Goal: Information Seeking & Learning: Compare options

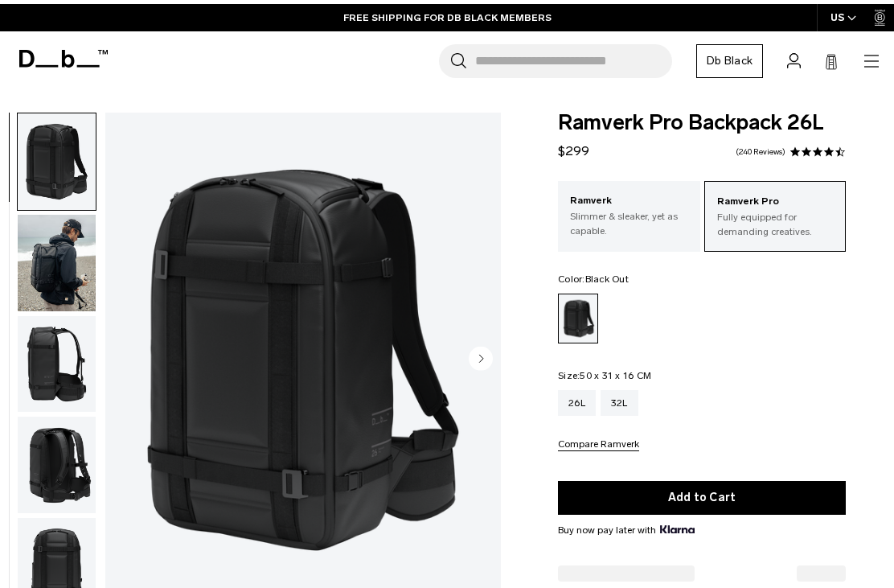
scroll to position [5, 0]
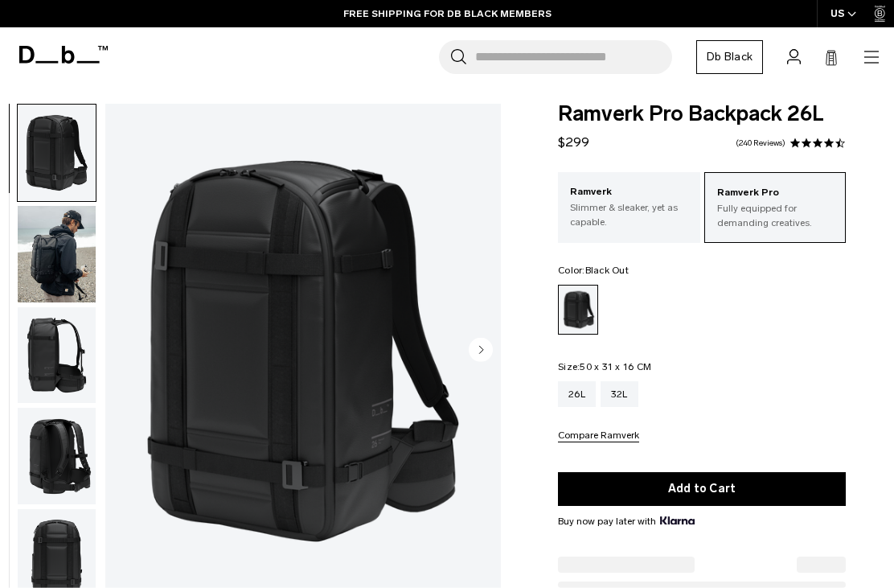
click at [54, 261] on img "button" at bounding box center [57, 254] width 78 height 97
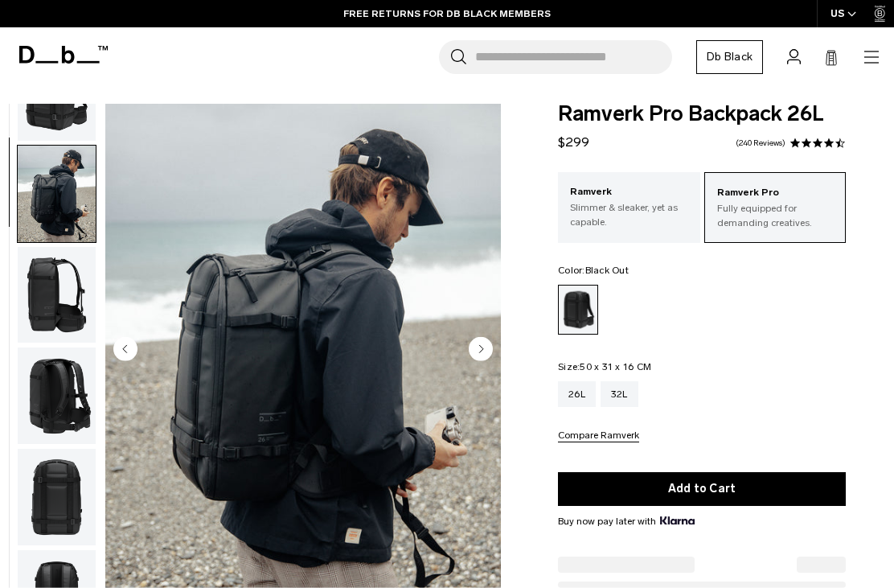
click at [61, 257] on img "button" at bounding box center [57, 295] width 78 height 97
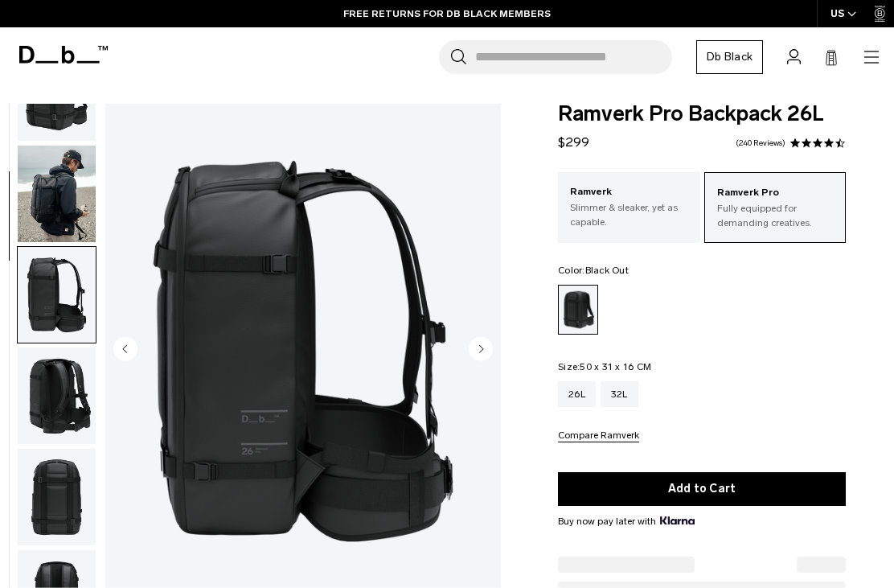
scroll to position [205, 0]
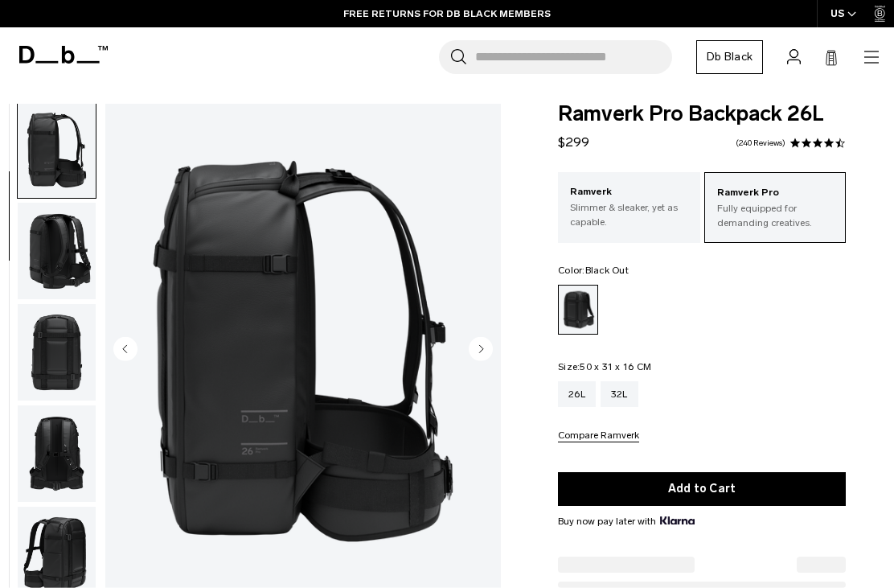
click at [47, 359] on img "button" at bounding box center [57, 352] width 78 height 97
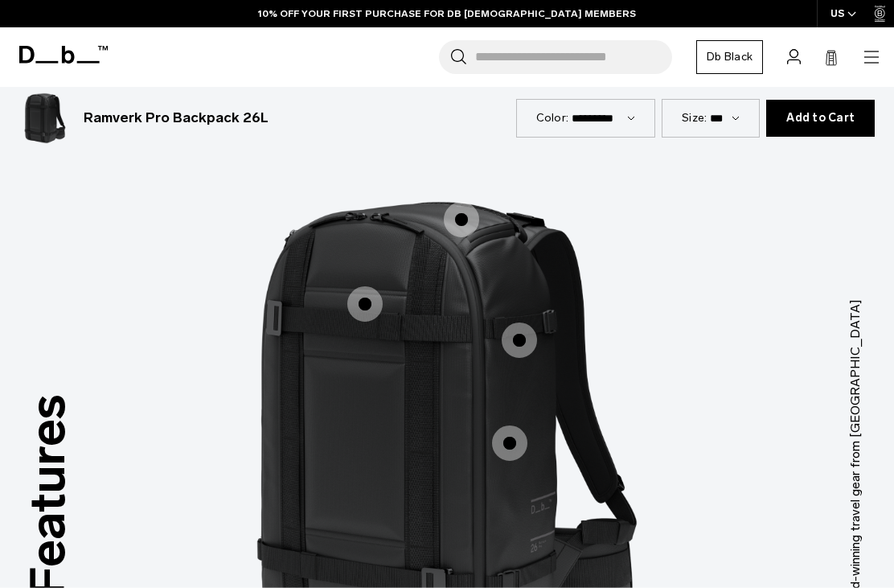
scroll to position [1309, 0]
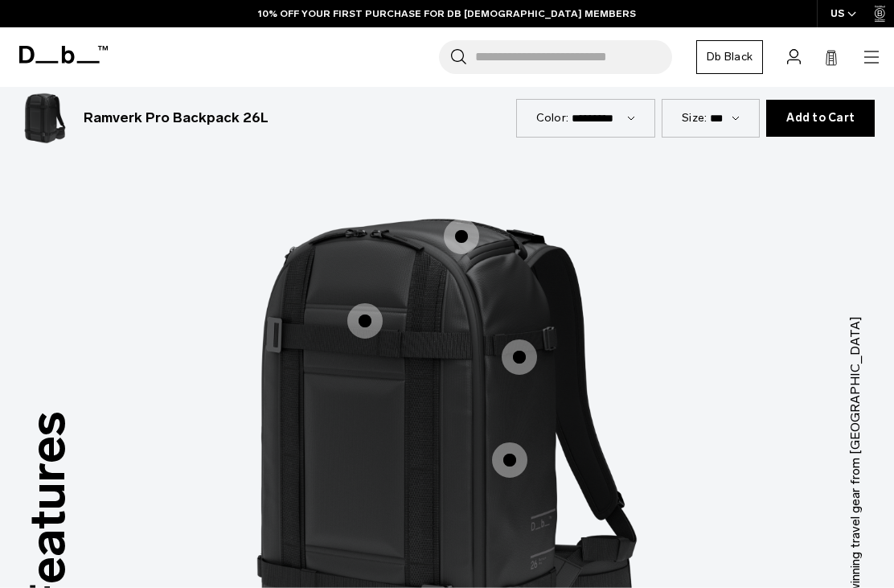
click at [353, 303] on span "1 / 3" at bounding box center [364, 320] width 35 height 35
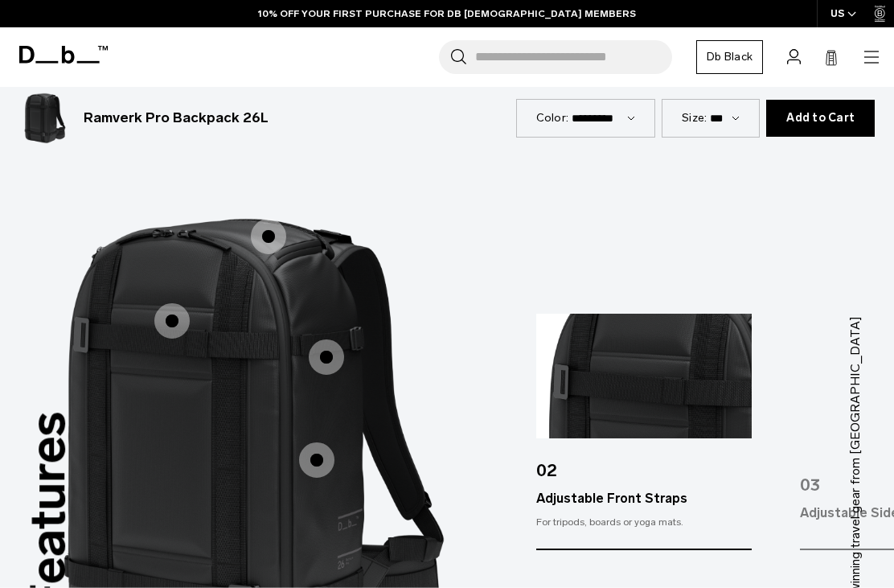
click at [269, 219] on span "1 / 3" at bounding box center [268, 236] width 35 height 35
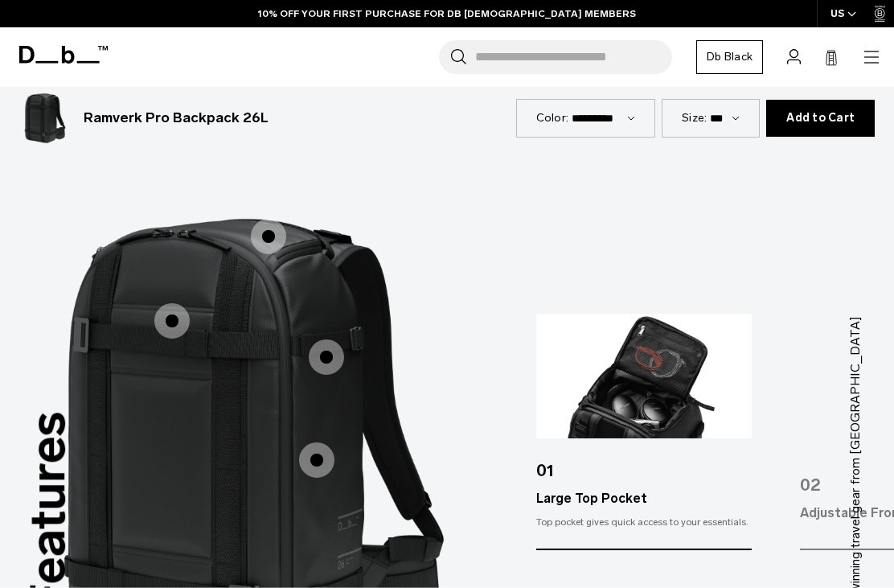
click at [349, 325] on img "1 / 3" at bounding box center [254, 451] width 483 height 603
click at [340, 339] on span "1 / 3" at bounding box center [326, 356] width 35 height 35
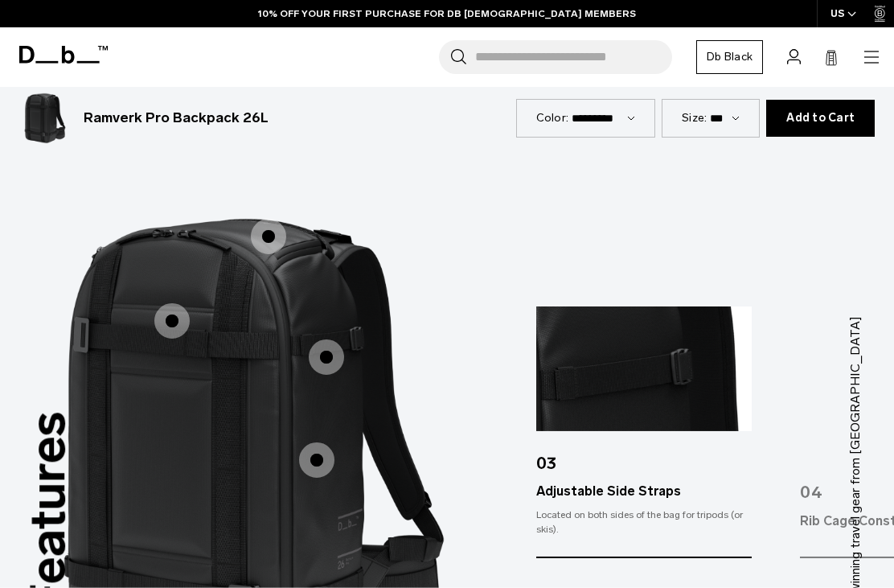
click at [327, 442] on span "1 / 3" at bounding box center [316, 459] width 35 height 35
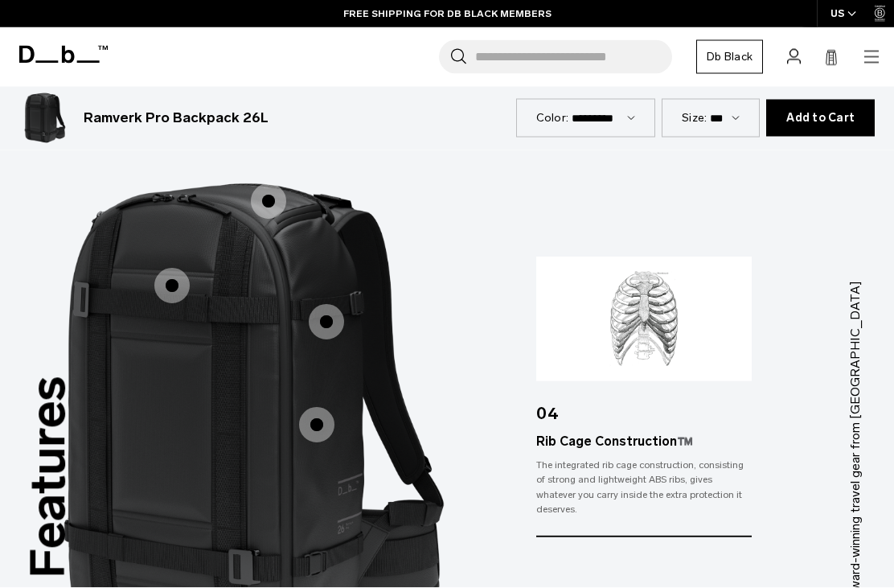
scroll to position [1396, 0]
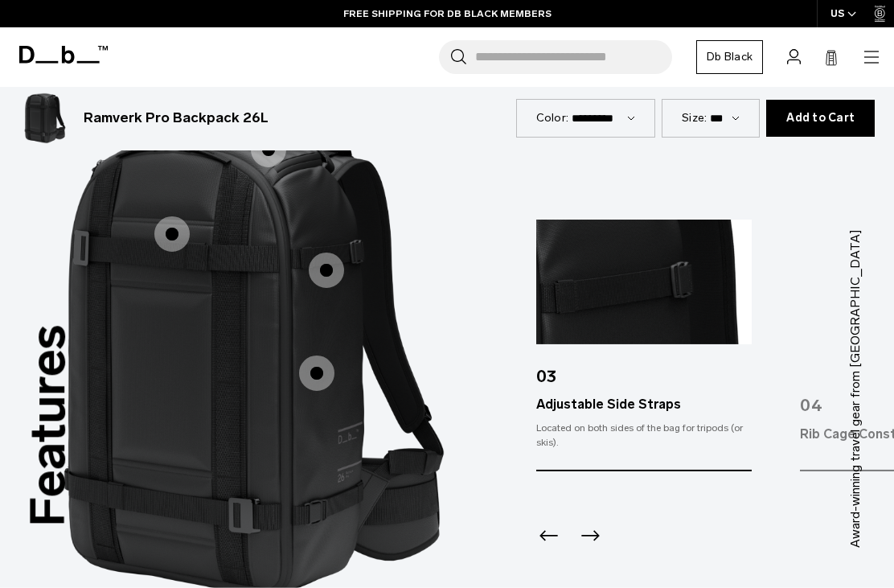
click at [548, 522] on icon "Previous slide" at bounding box center [549, 535] width 26 height 26
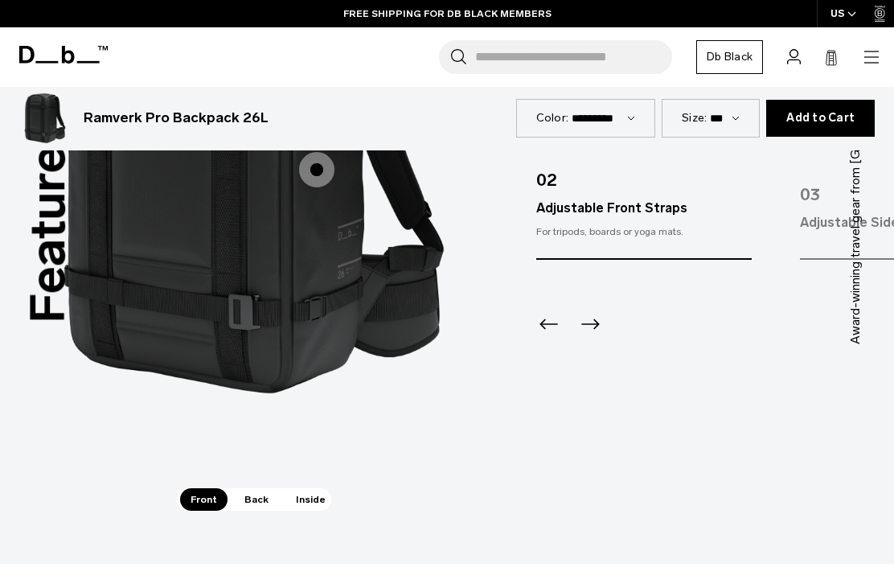
scroll to position [1605, 0]
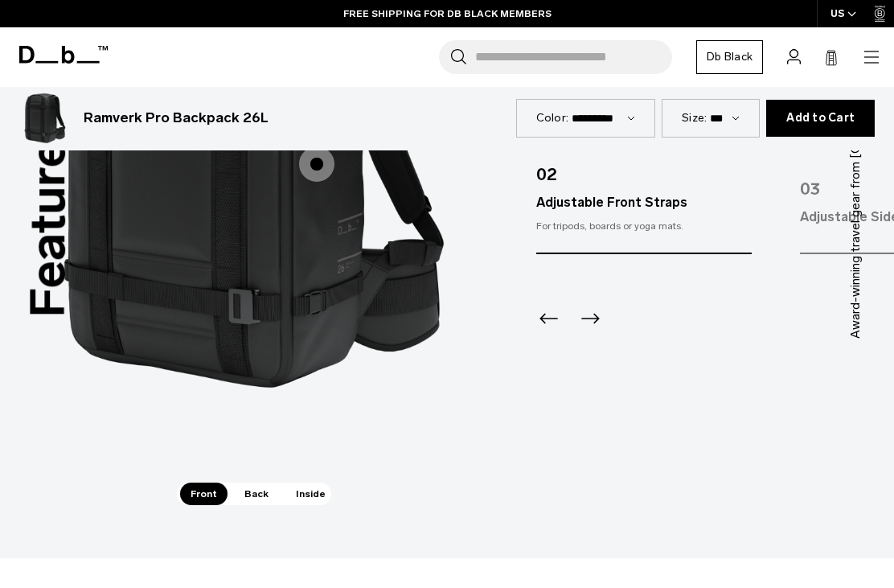
click at [260, 483] on span "Back" at bounding box center [256, 494] width 45 height 23
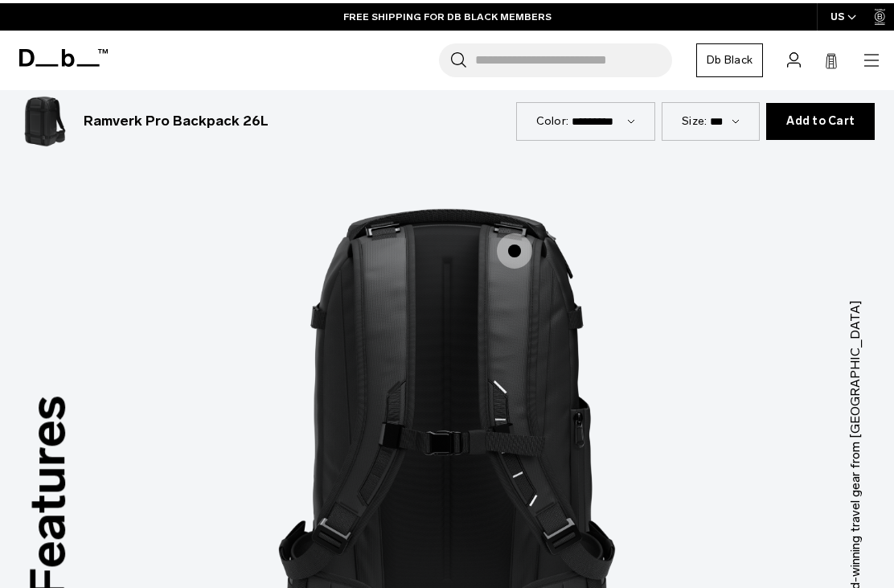
scroll to position [1324, 0]
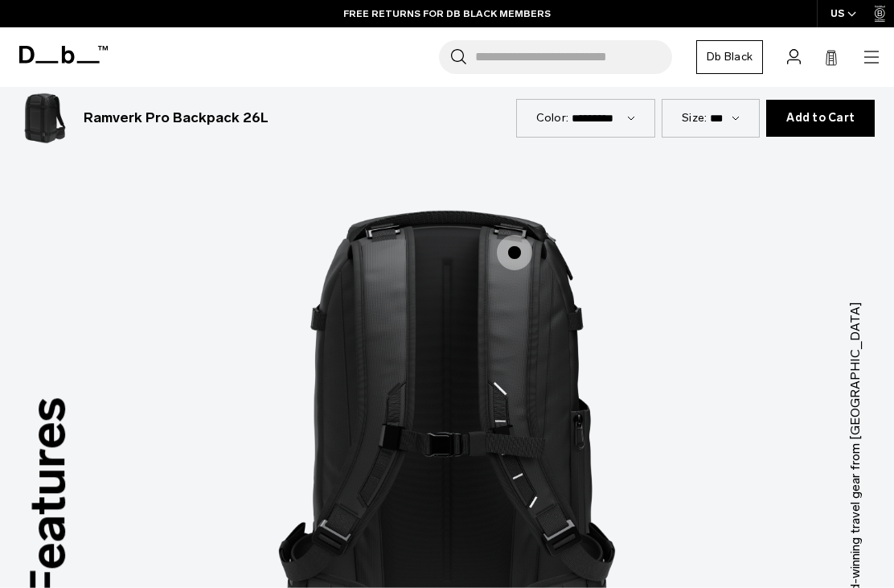
click at [511, 235] on span "2 / 3" at bounding box center [514, 252] width 35 height 35
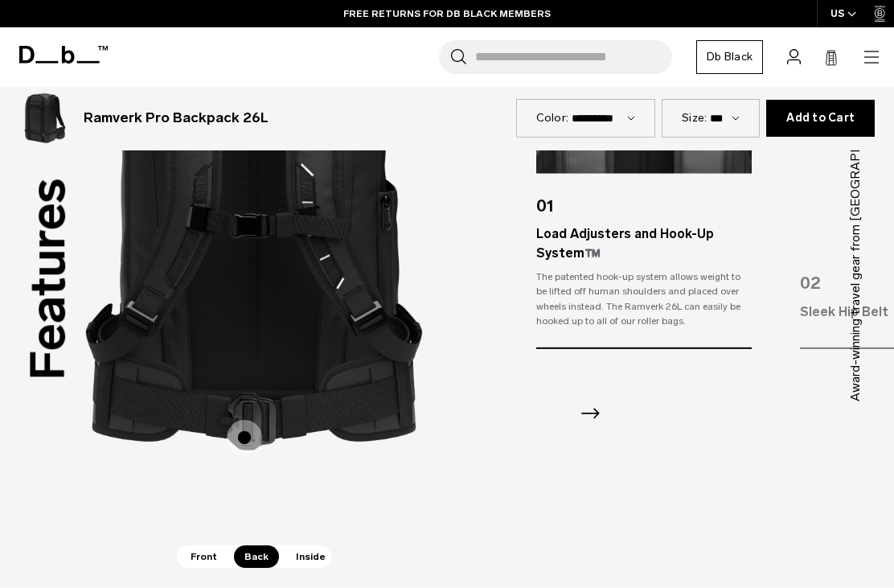
scroll to position [1550, 0]
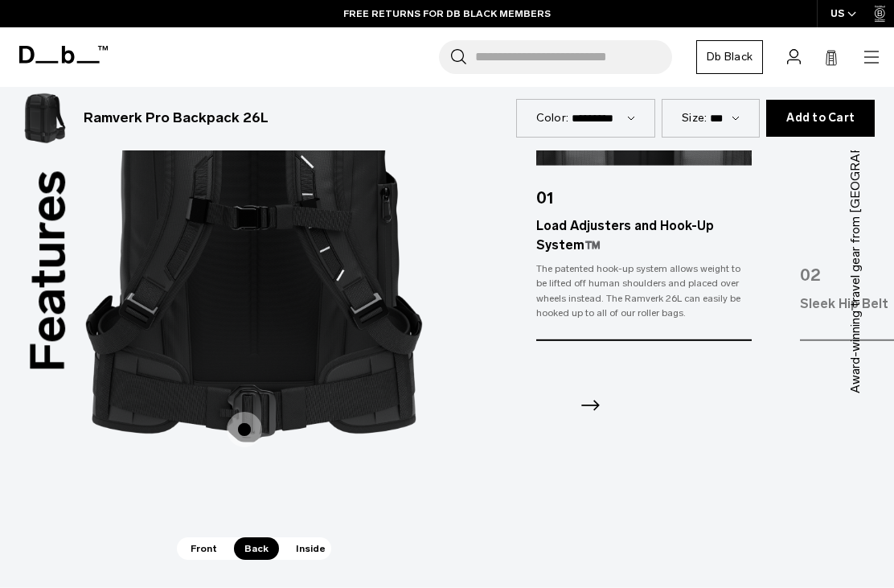
click at [314, 537] on span "Inside" at bounding box center [310, 548] width 51 height 23
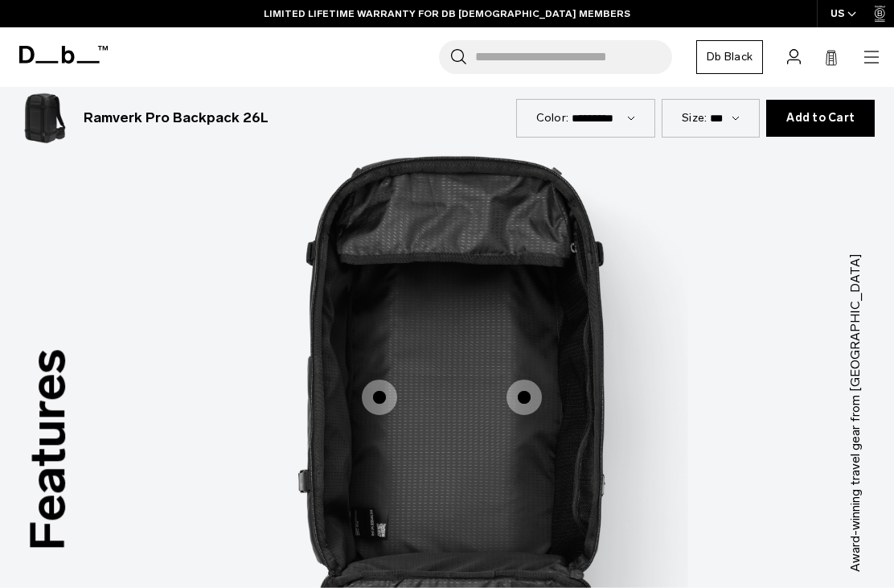
scroll to position [1273, 0]
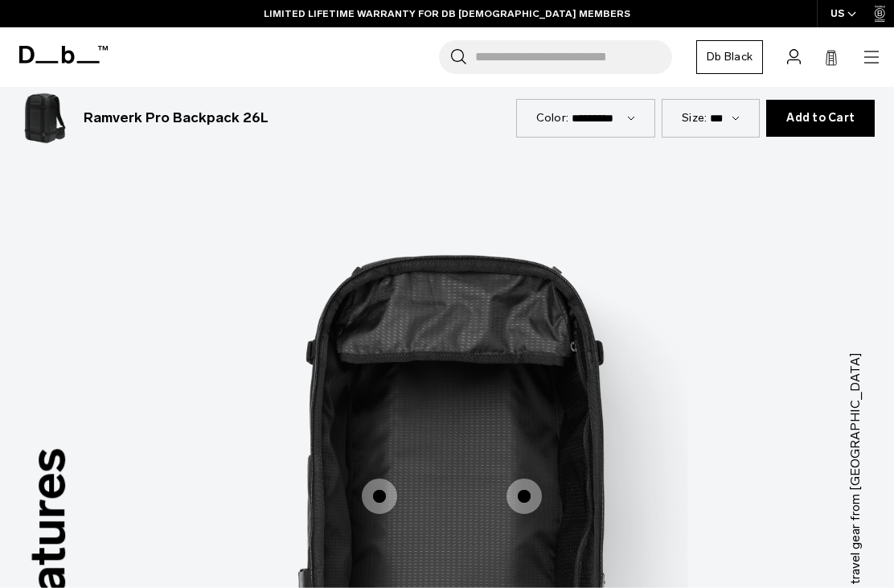
click at [377, 478] on span "3 / 3" at bounding box center [379, 495] width 35 height 35
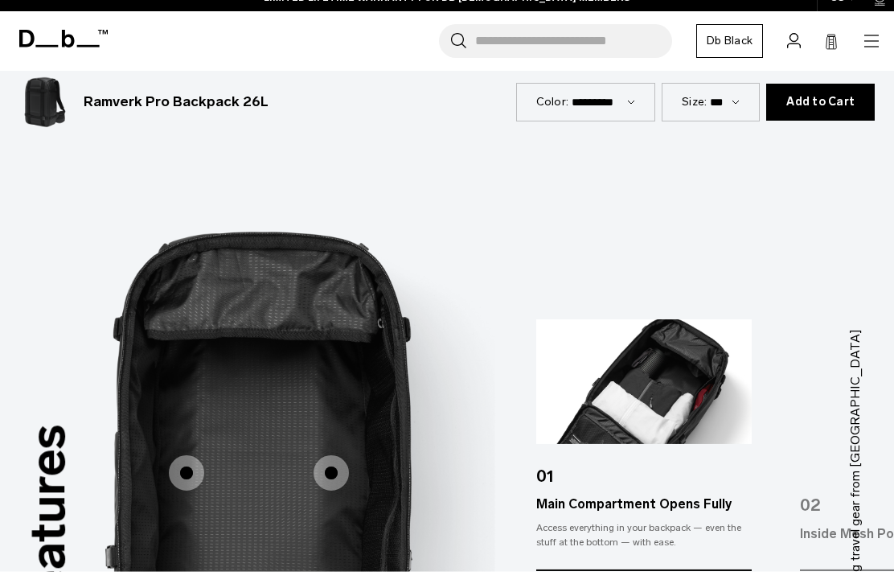
scroll to position [1316, 0]
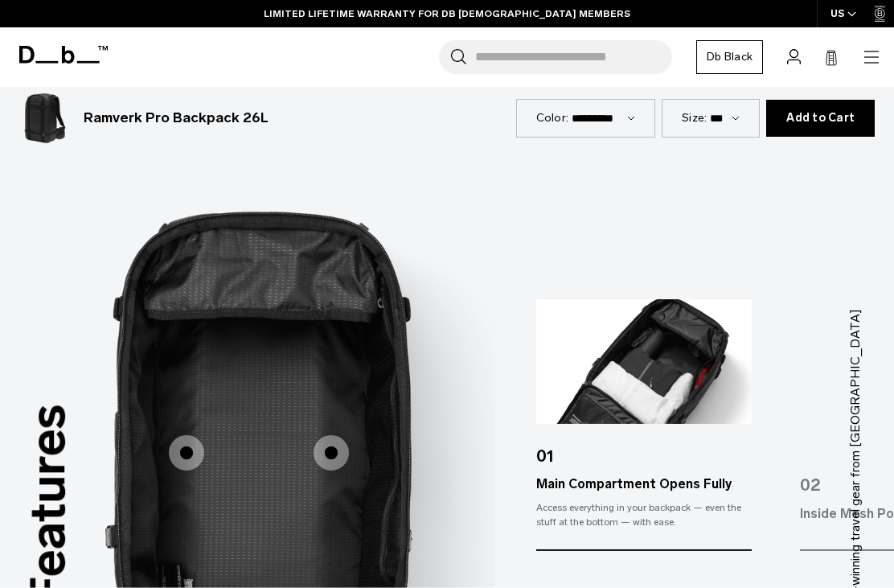
click at [339, 435] on span "3 / 3" at bounding box center [331, 452] width 35 height 35
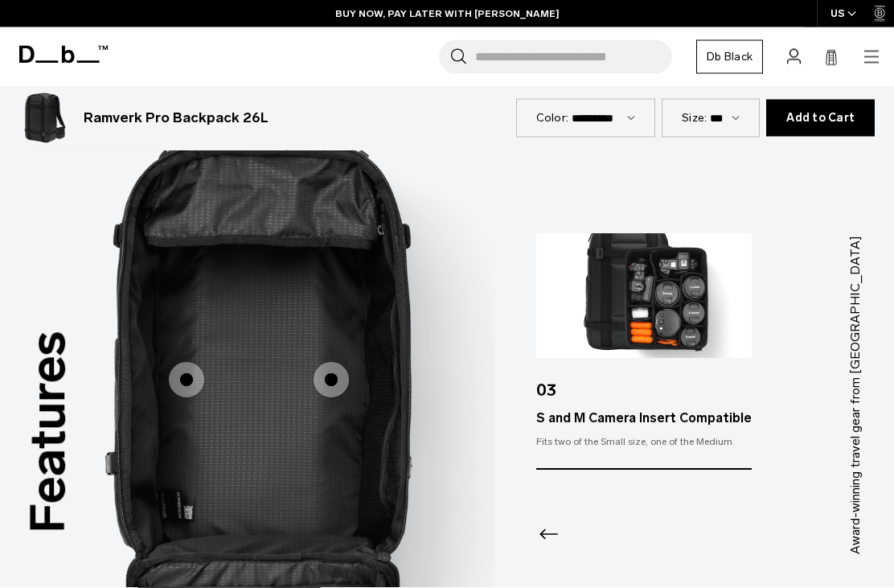
scroll to position [1566, 0]
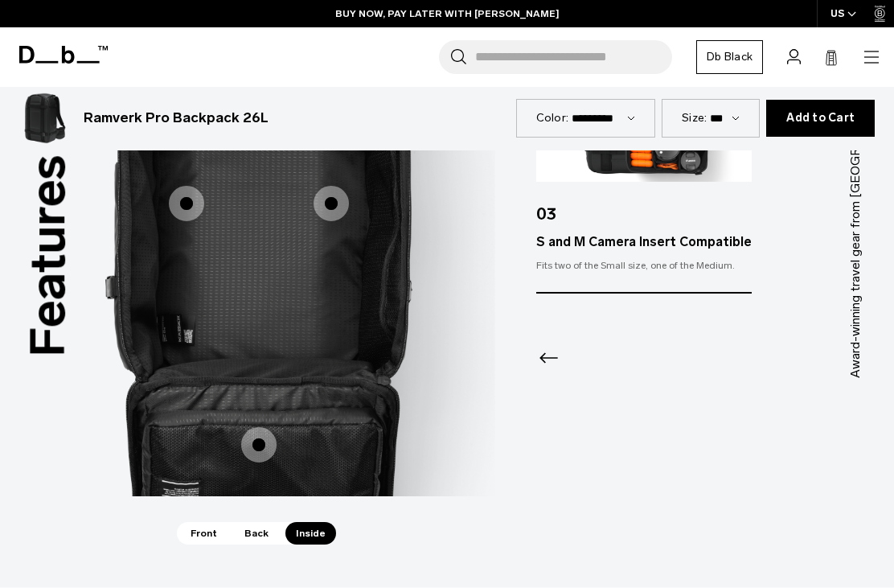
click at [264, 427] on span "3 / 3" at bounding box center [258, 444] width 35 height 35
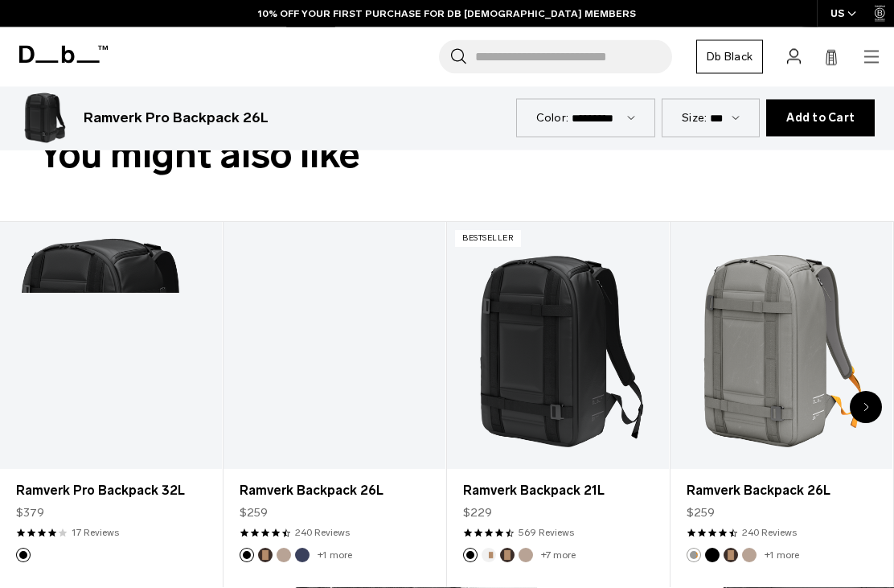
scroll to position [2076, 0]
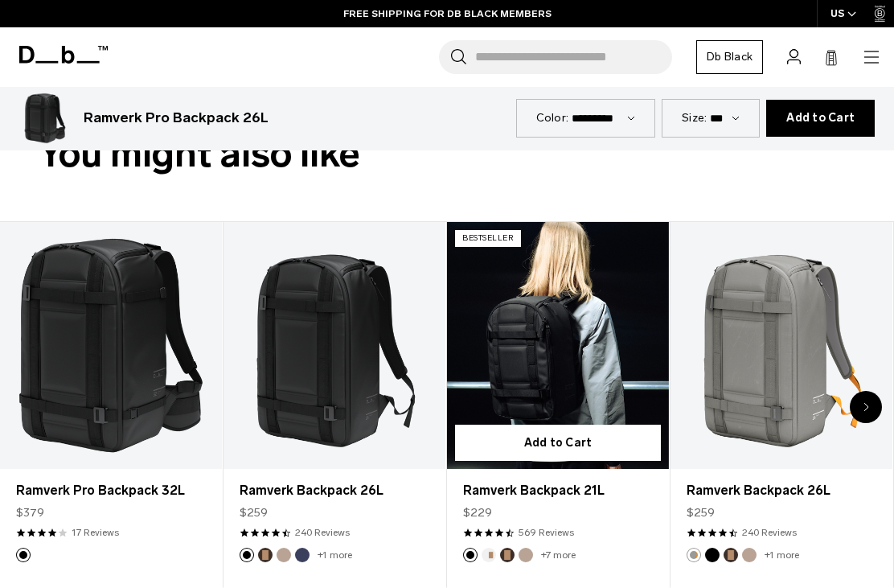
click at [485, 481] on link "Ramverk Backpack 21L" at bounding box center [558, 490] width 190 height 19
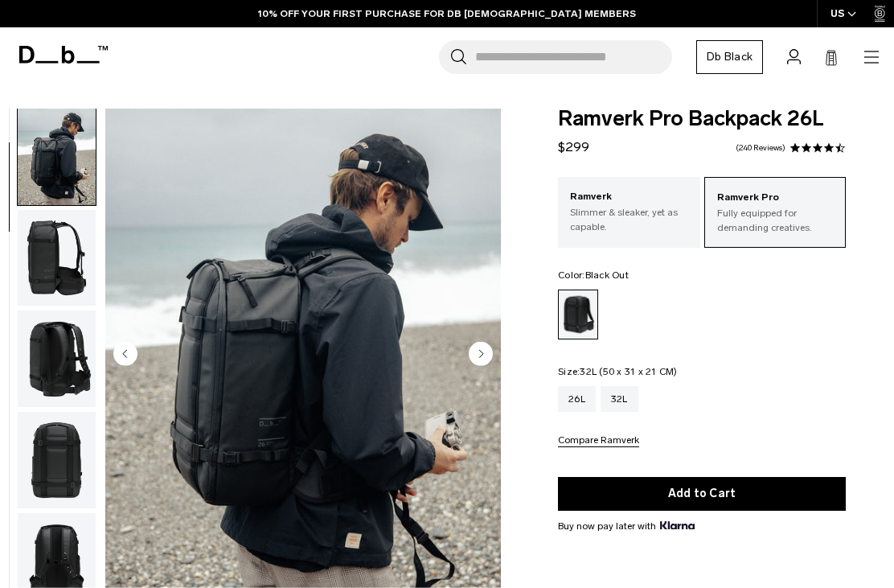
click at [618, 395] on div "32L" at bounding box center [620, 399] width 38 height 26
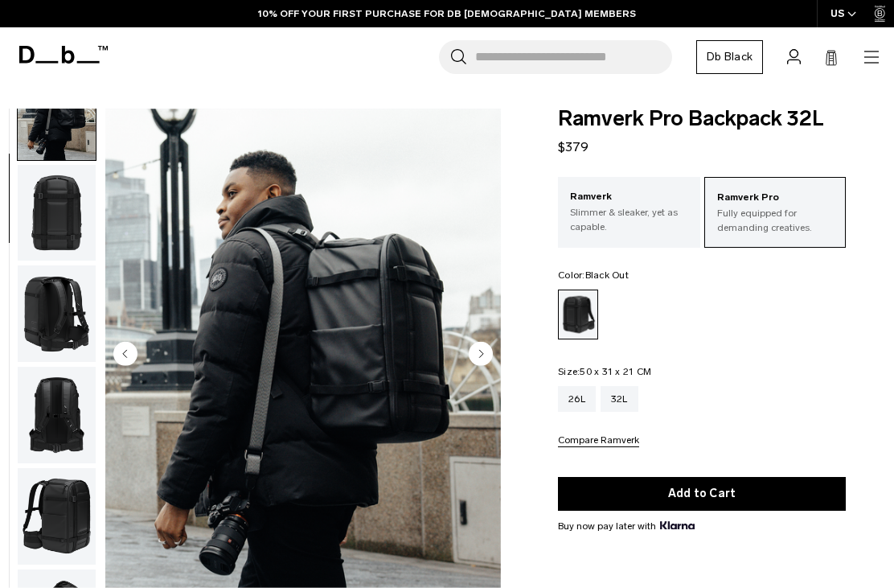
scroll to position [158, 0]
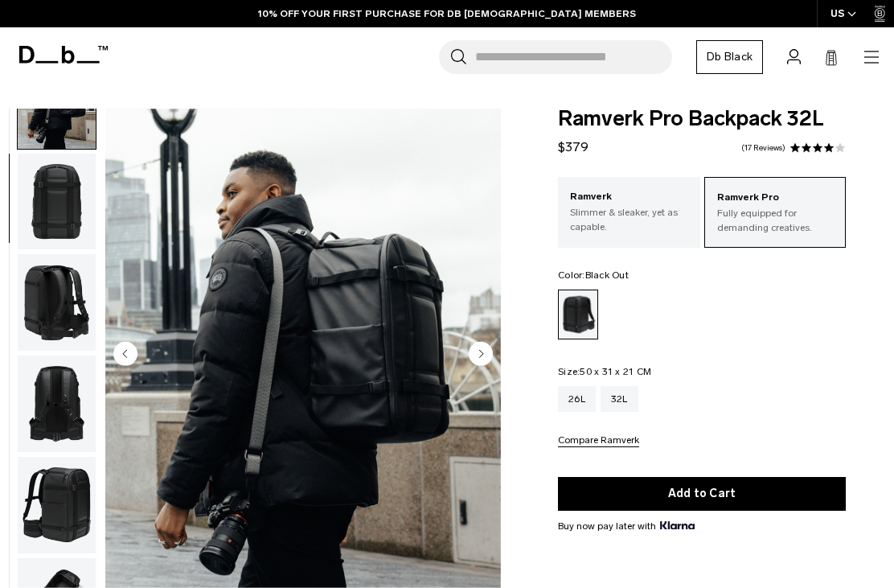
click at [61, 202] on img "button" at bounding box center [57, 202] width 78 height 97
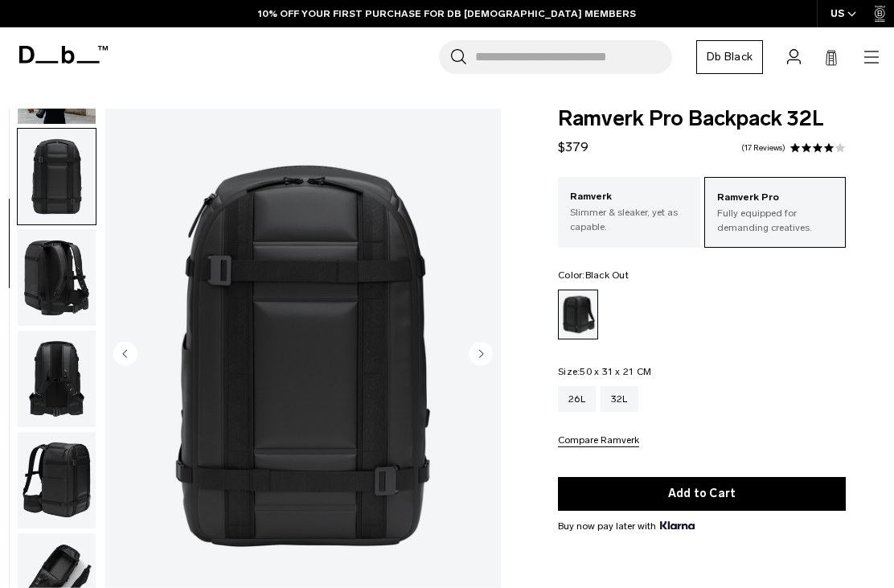
scroll to position [205, 0]
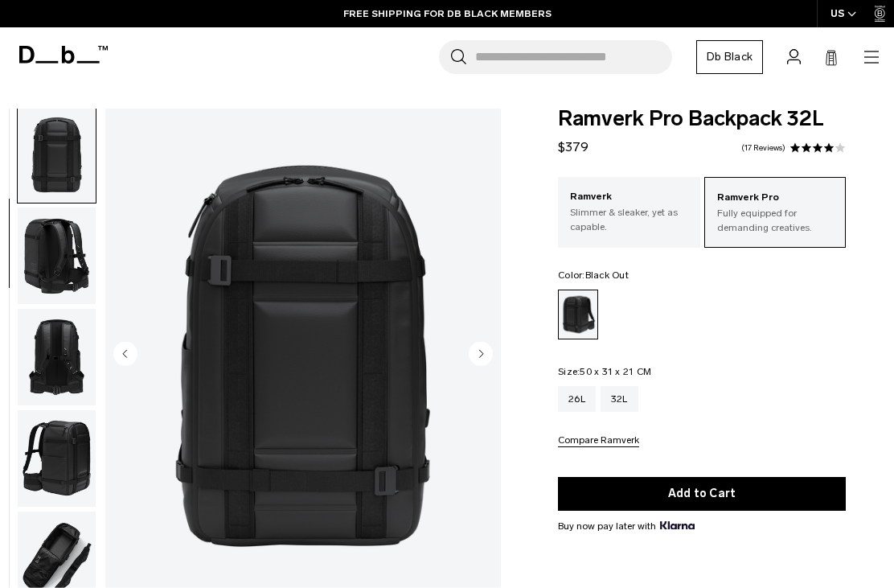
click at [55, 167] on img "button" at bounding box center [57, 155] width 78 height 97
click at [61, 298] on img "button" at bounding box center [57, 255] width 78 height 97
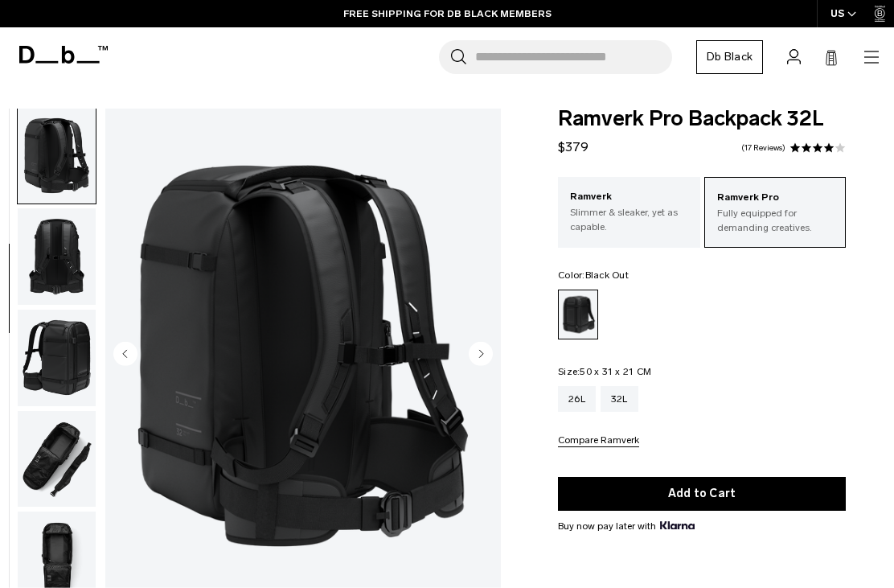
scroll to position [307, 0]
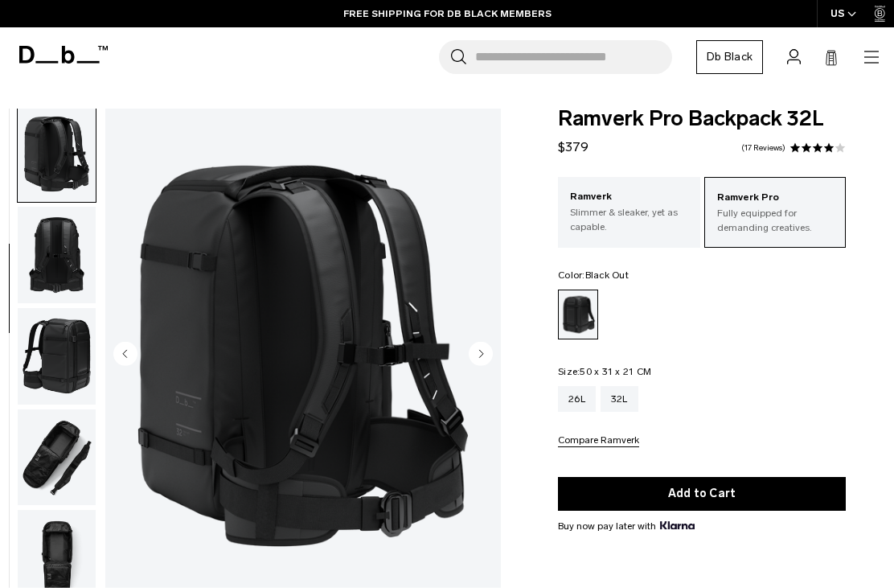
click at [60, 363] on img "button" at bounding box center [57, 356] width 78 height 97
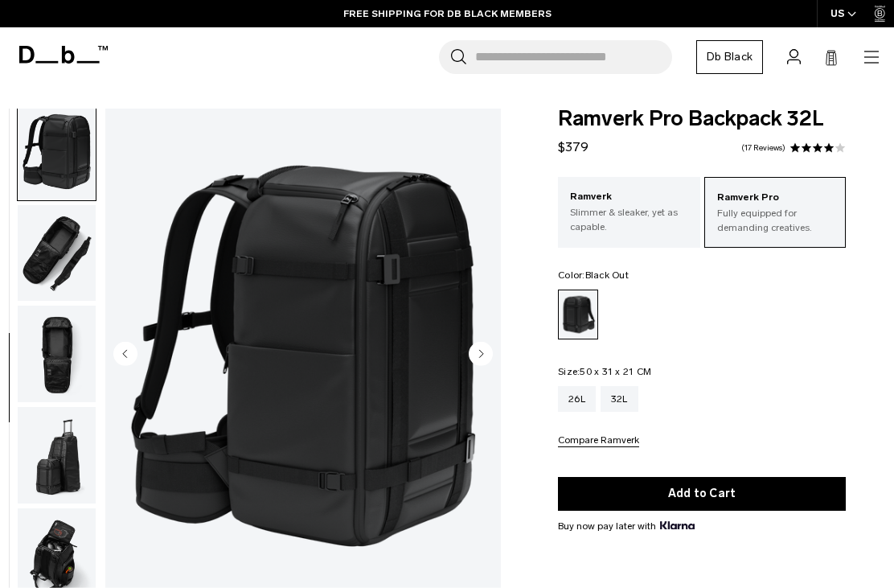
scroll to position [511, 0]
click at [599, 218] on p "Slimmer & sleaker, yet as capable." at bounding box center [629, 219] width 118 height 29
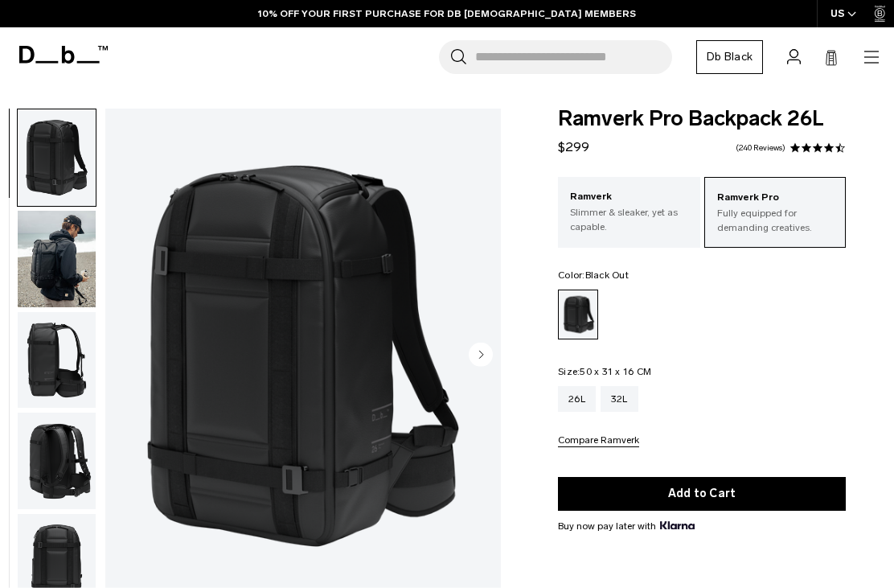
click at [866, 64] on icon "button" at bounding box center [871, 56] width 19 height 19
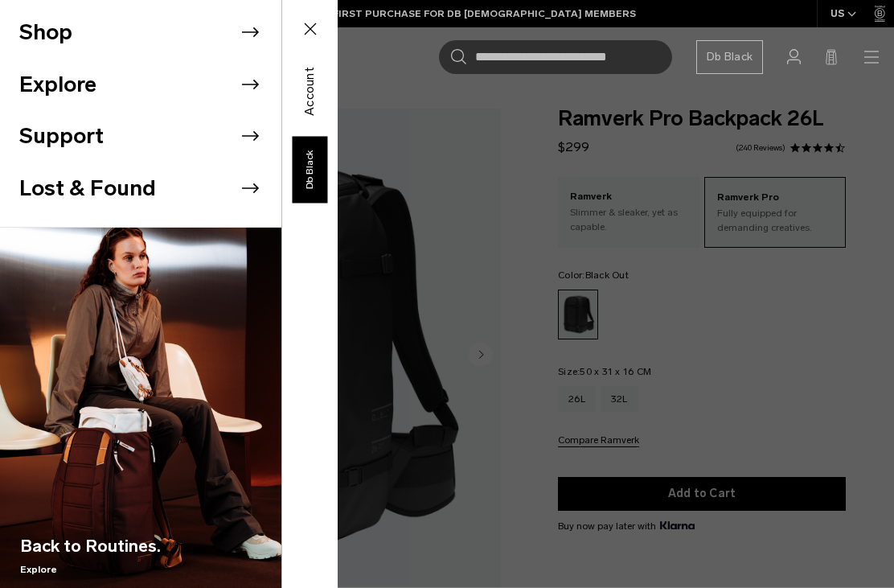
click at [263, 39] on li "Shop" at bounding box center [150, 32] width 262 height 52
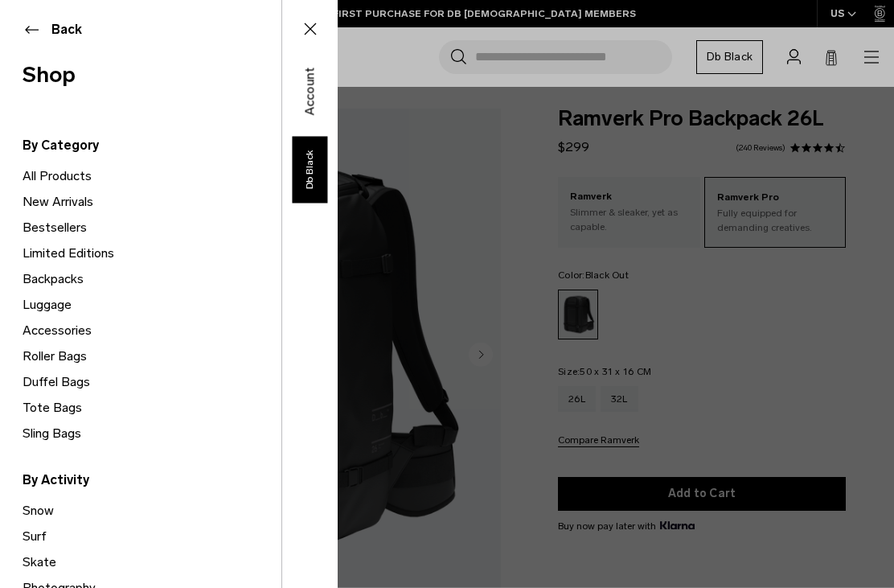
scroll to position [200, 0]
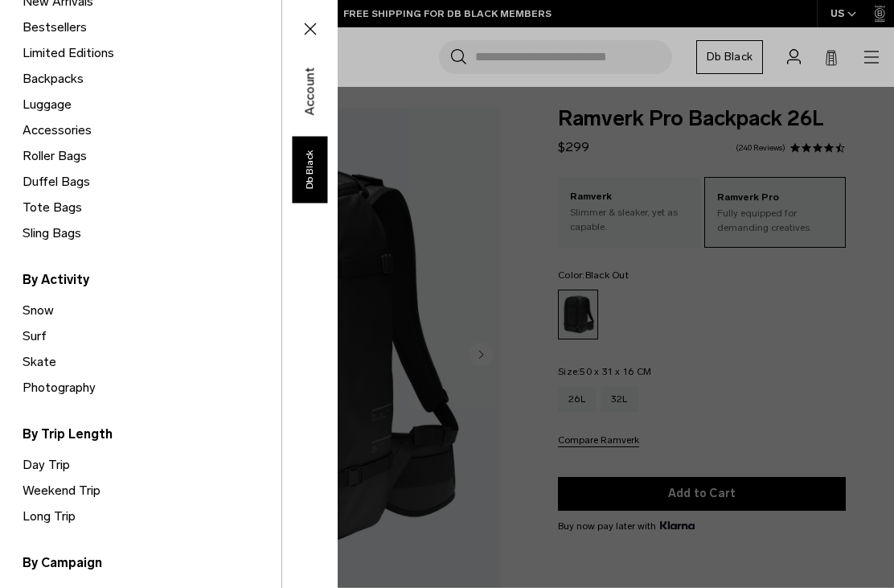
click at [86, 397] on link "Photography" at bounding box center [152, 388] width 259 height 26
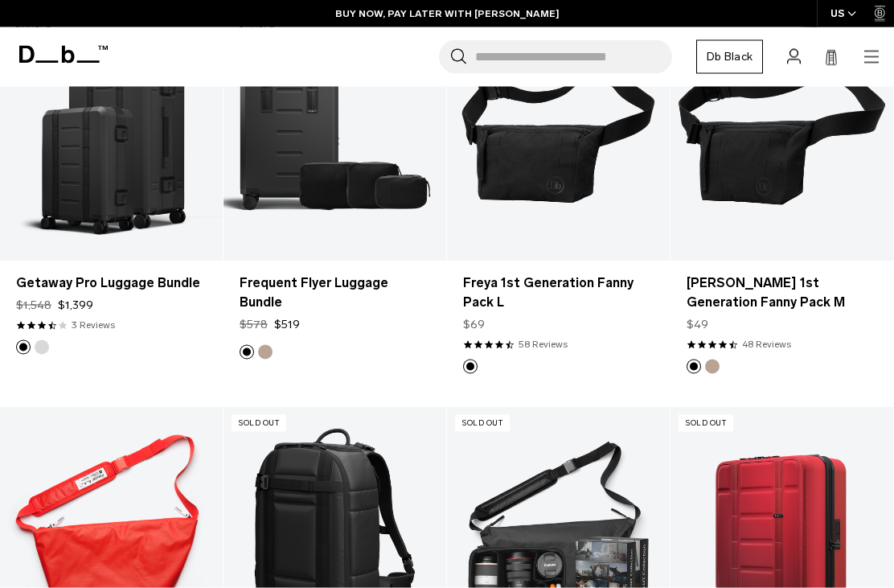
scroll to position [2272, 0]
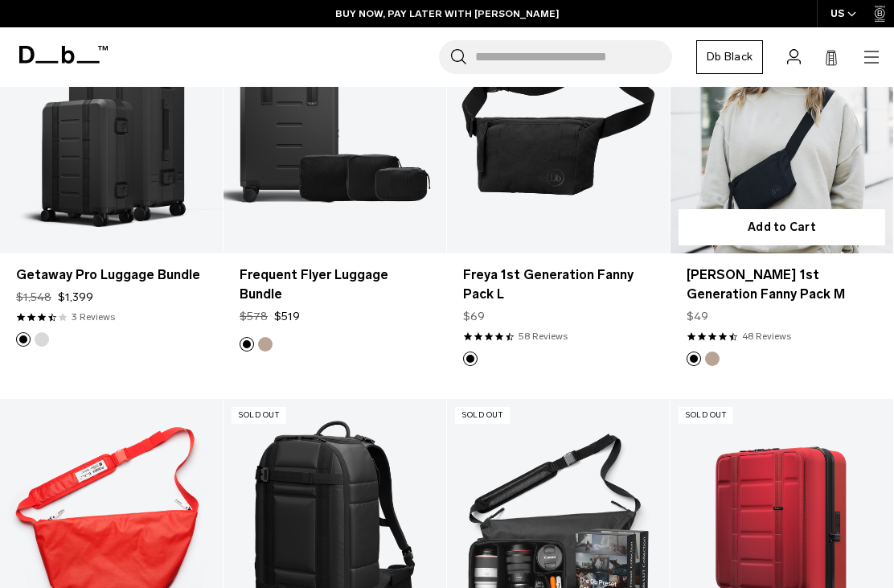
click at [803, 279] on link "Freya 1st Generation Fanny Pack M" at bounding box center [782, 284] width 191 height 39
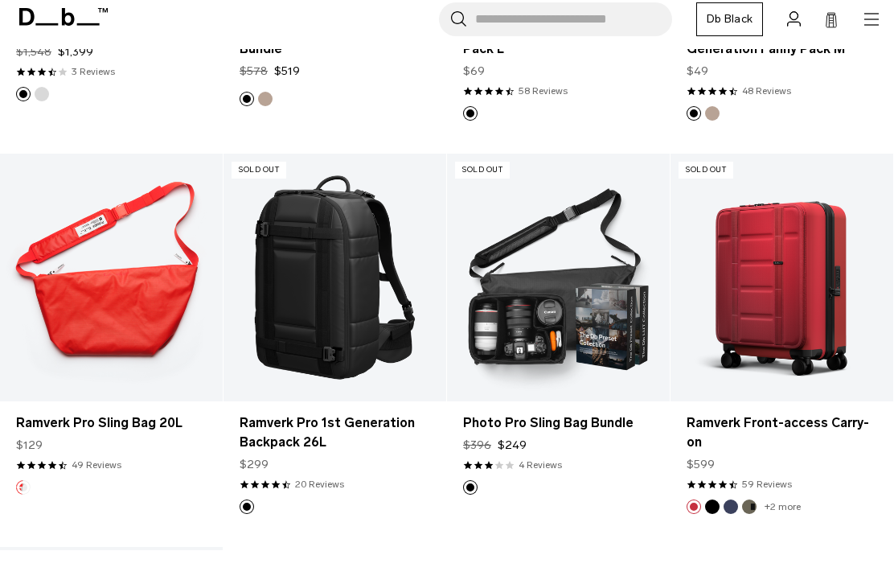
scroll to position [2550, 0]
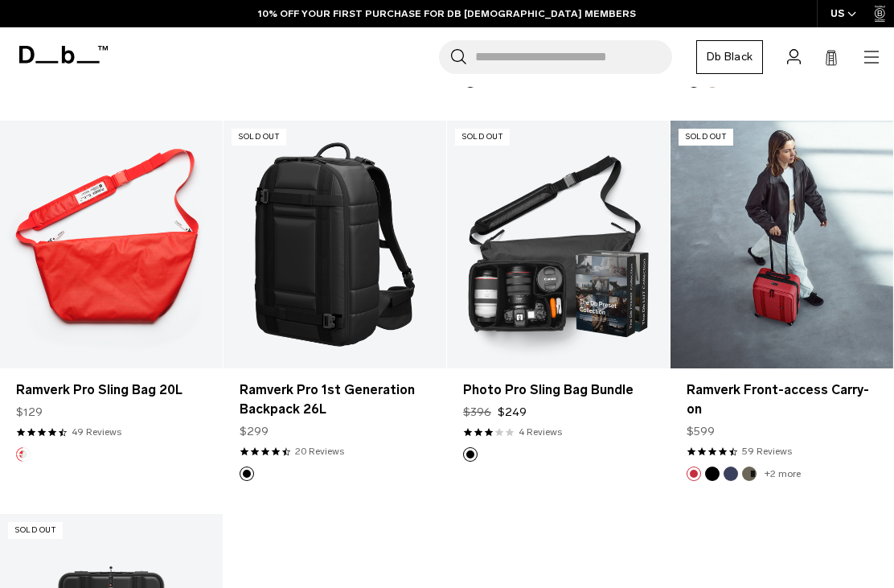
click at [844, 387] on link "Ramverk Front-access Carry-on" at bounding box center [782, 399] width 191 height 39
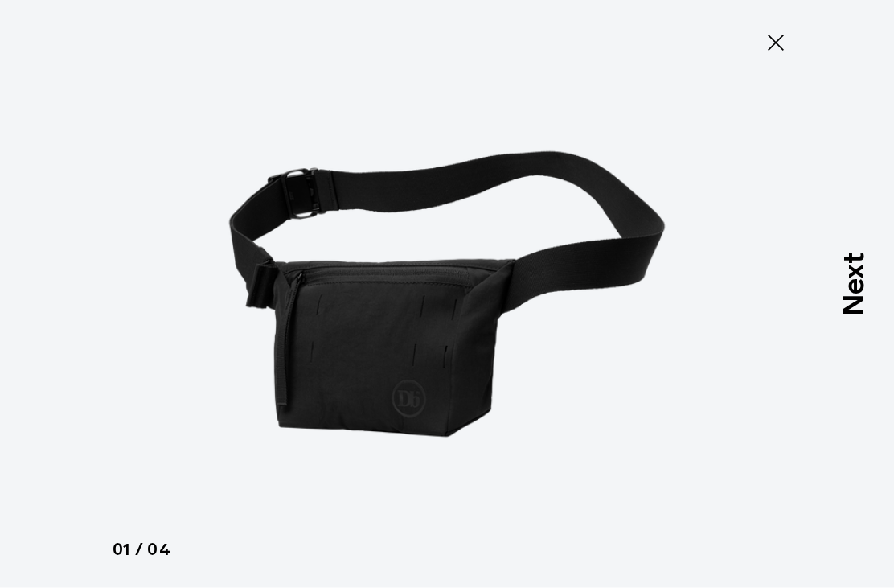
click at [774, 51] on icon at bounding box center [776, 43] width 26 height 26
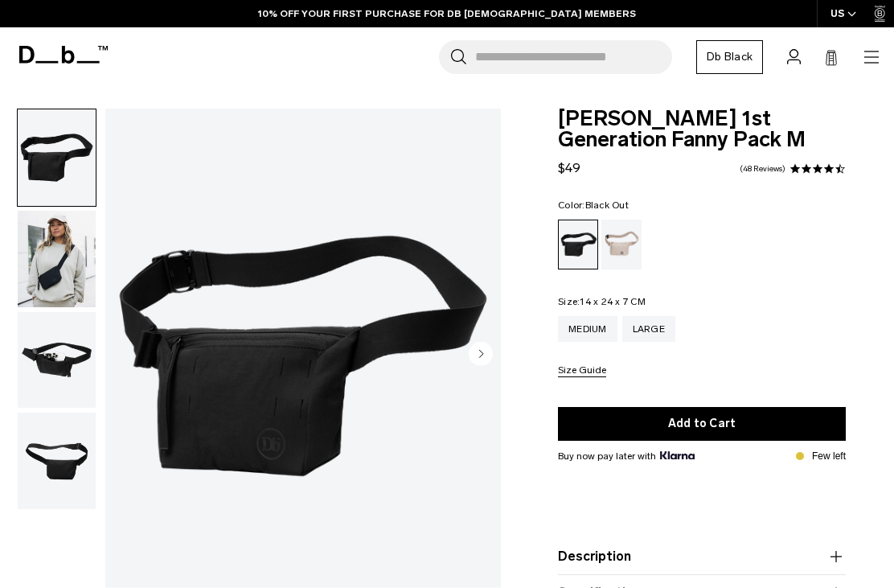
click at [61, 388] on img "button" at bounding box center [57, 360] width 78 height 97
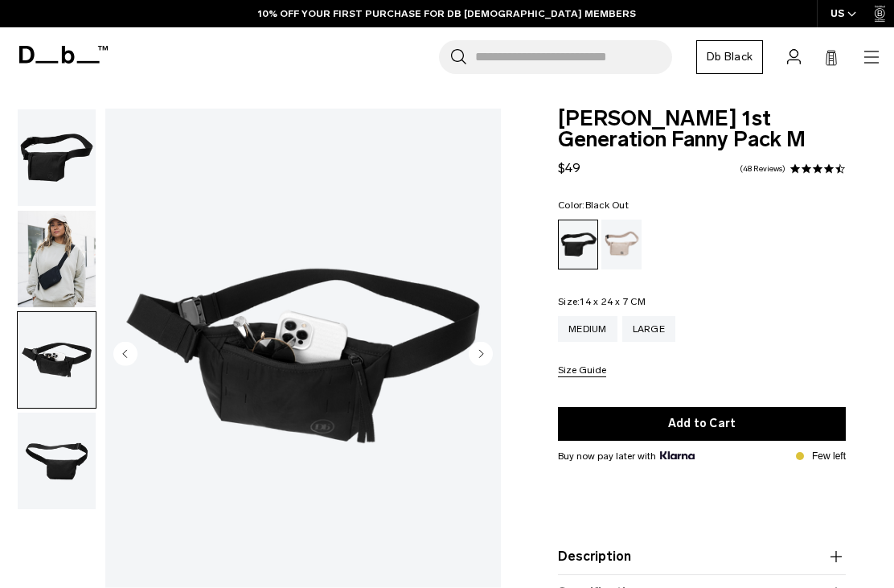
click at [49, 465] on img "button" at bounding box center [57, 461] width 78 height 97
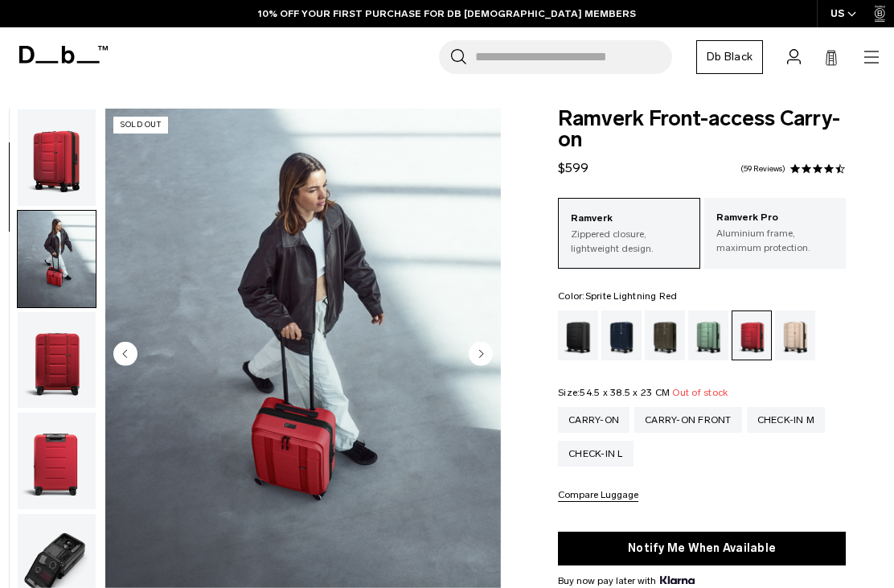
click at [492, 357] on circle "Next slide" at bounding box center [481, 354] width 24 height 24
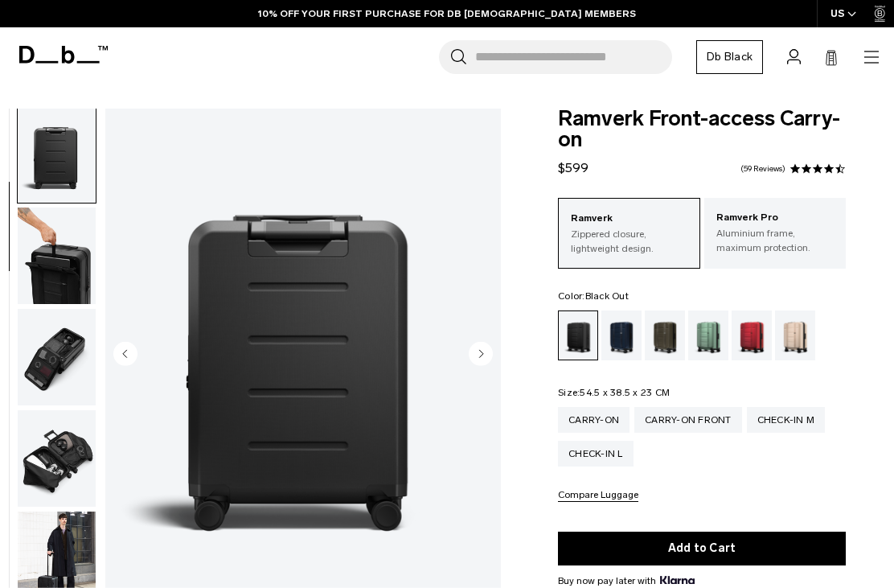
click at [487, 359] on circle "Next slide" at bounding box center [481, 354] width 24 height 24
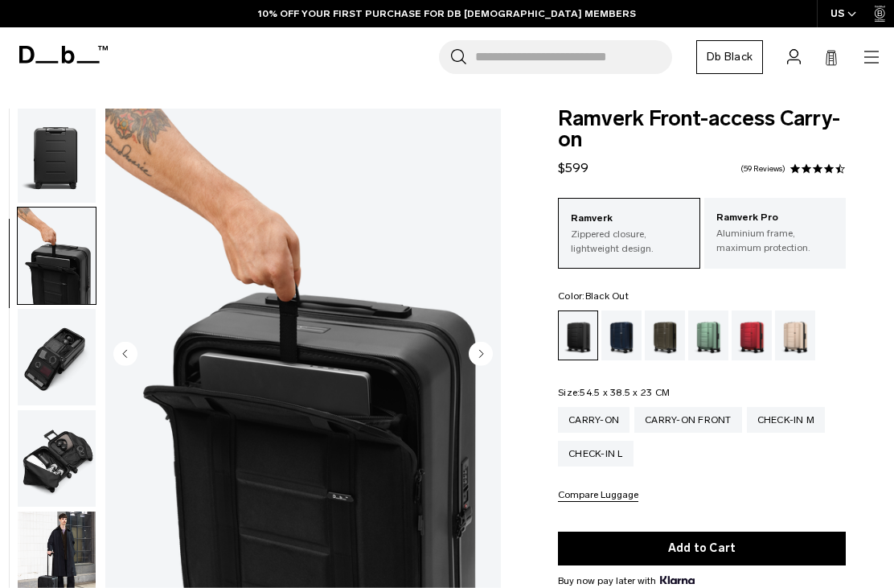
scroll to position [307, 0]
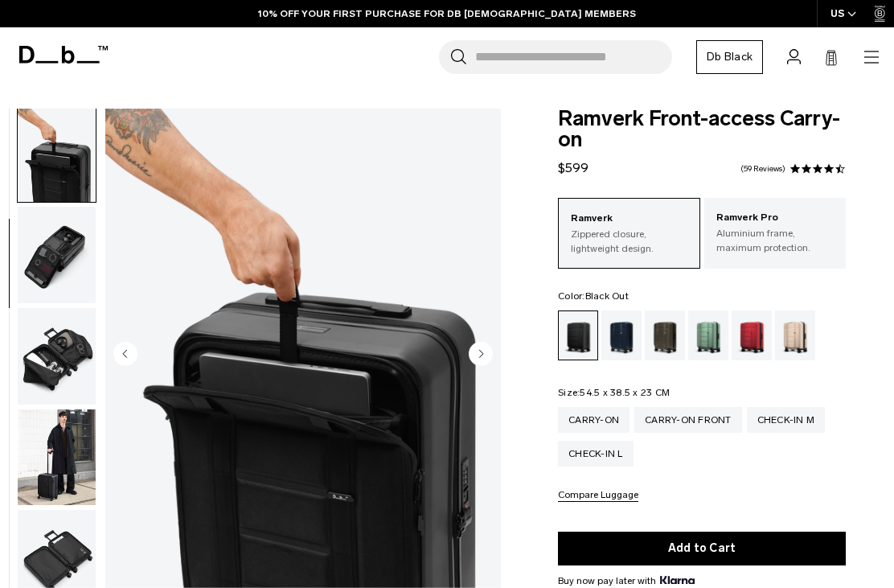
click at [785, 230] on p "Aluminium frame, maximum protection." at bounding box center [776, 240] width 118 height 29
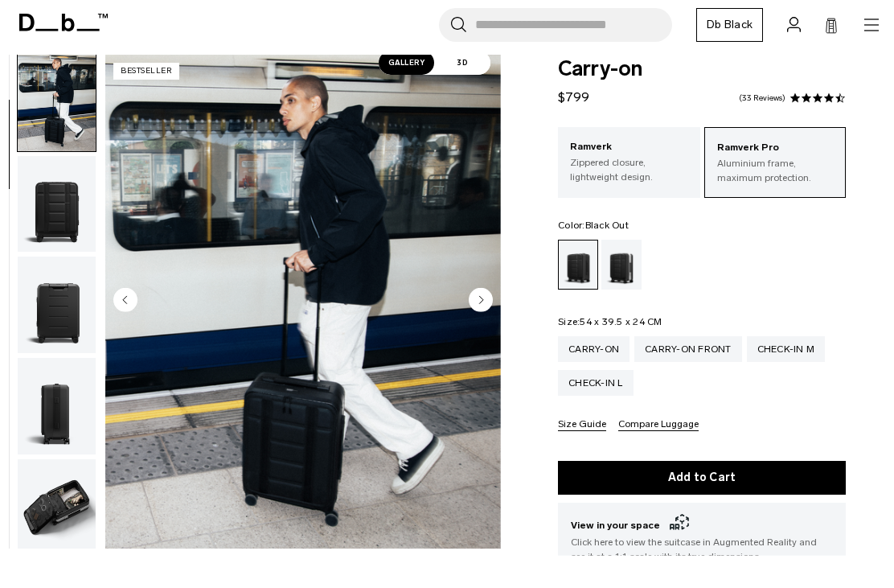
scroll to position [72, 0]
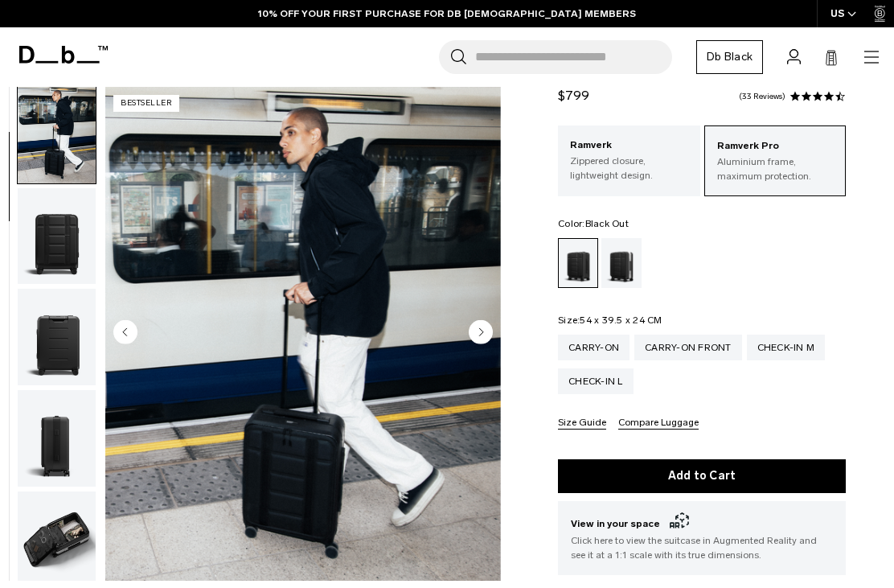
click at [64, 528] on img "button" at bounding box center [57, 539] width 78 height 97
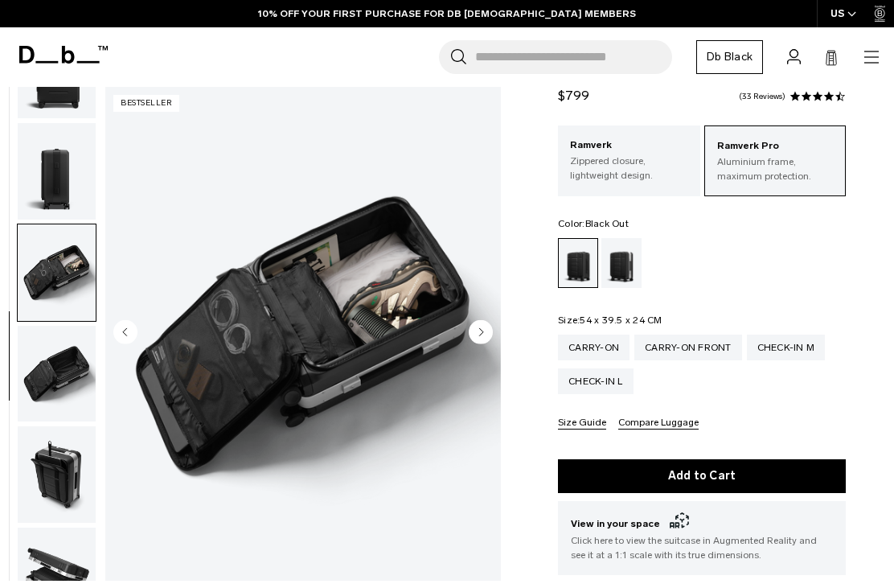
click at [62, 523] on img "button" at bounding box center [57, 474] width 78 height 97
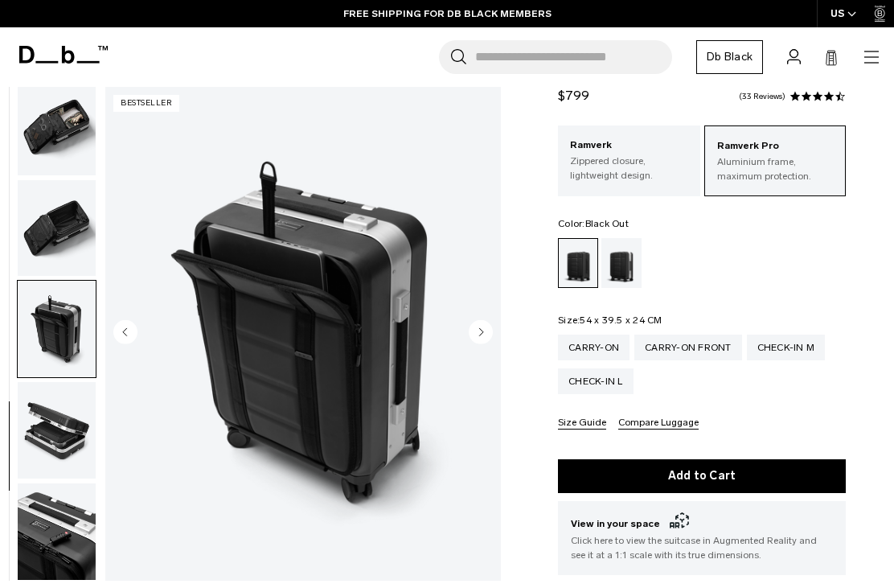
scroll to position [527, 0]
click at [72, 360] on img "button" at bounding box center [57, 329] width 78 height 97
click at [84, 331] on img "button" at bounding box center [57, 329] width 78 height 97
click at [72, 484] on img "button" at bounding box center [57, 531] width 78 height 97
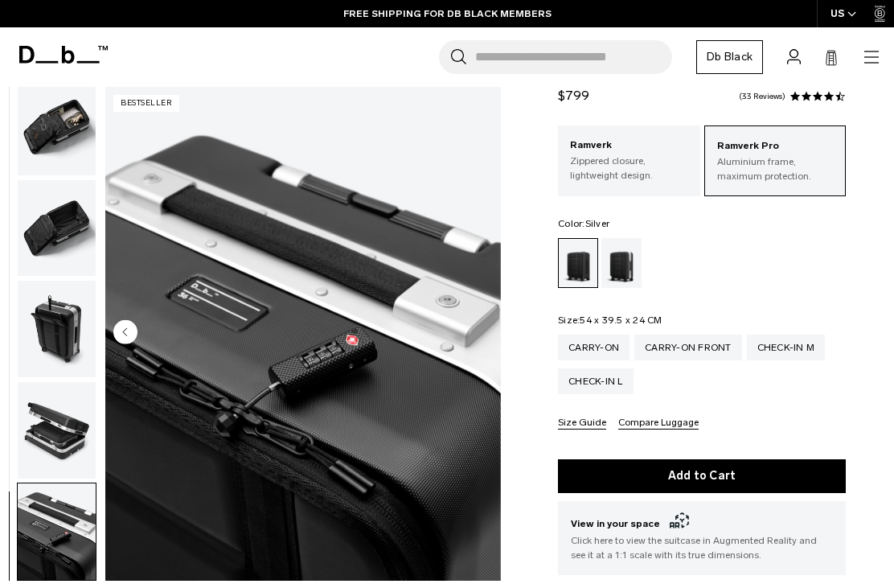
click at [635, 255] on div "Silver" at bounding box center [622, 263] width 41 height 50
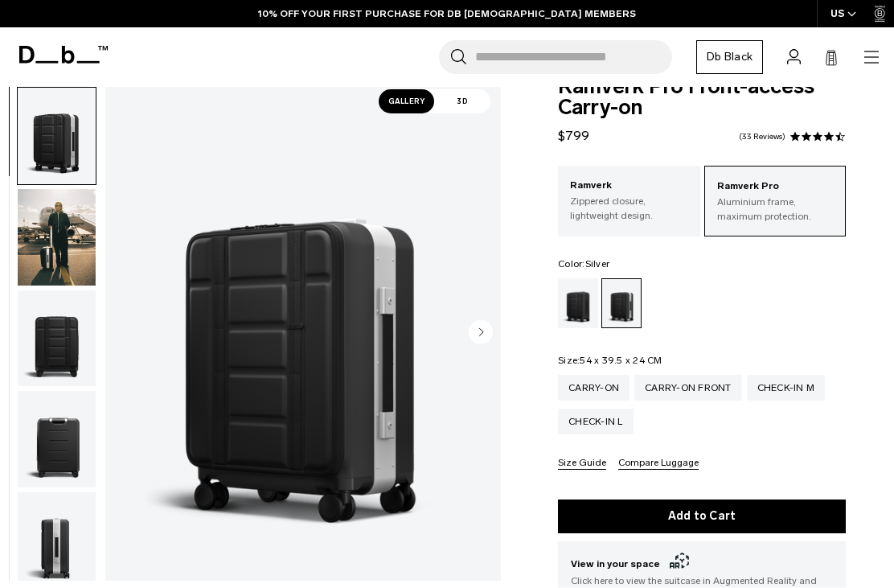
click at [74, 273] on img "button" at bounding box center [57, 237] width 78 height 97
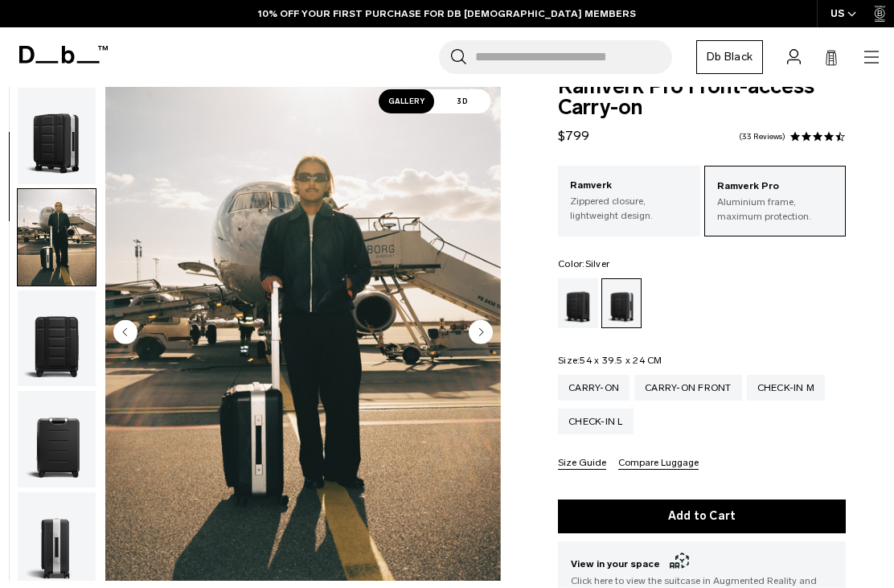
scroll to position [102, 0]
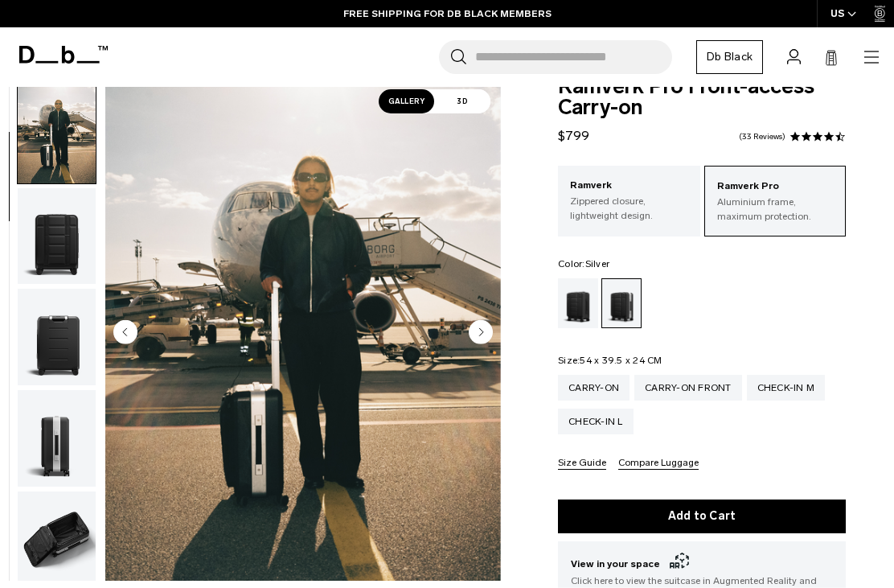
click at [491, 328] on circle "Next slide" at bounding box center [481, 332] width 24 height 24
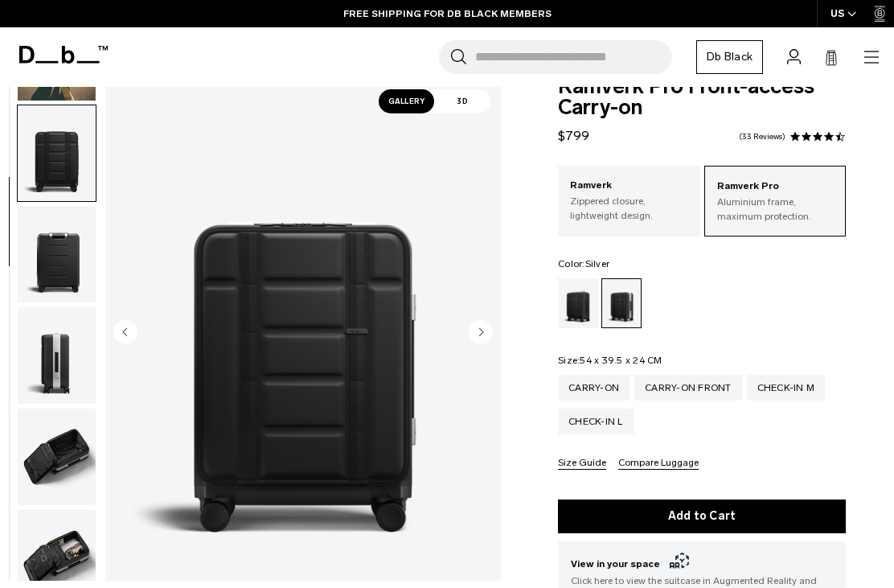
scroll to position [205, 0]
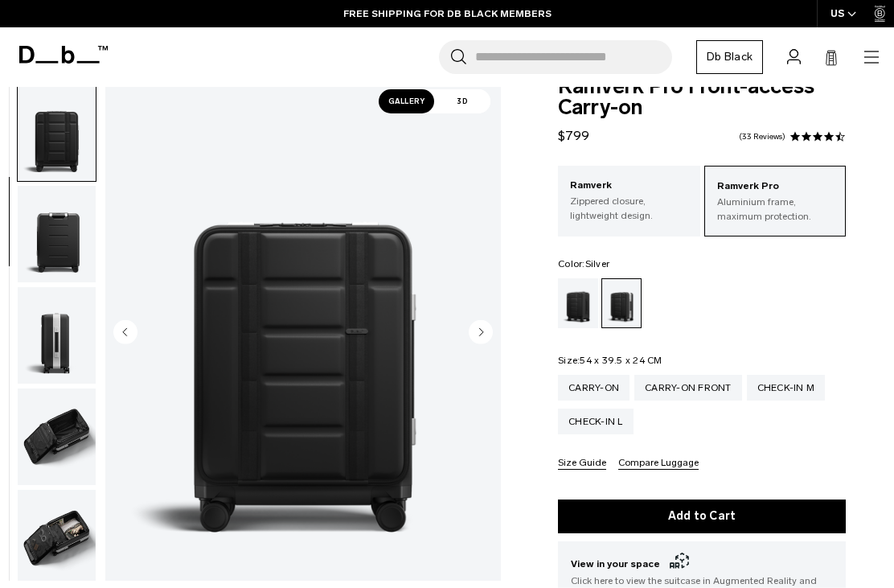
click at [495, 329] on img "3 / 10" at bounding box center [303, 334] width 396 height 494
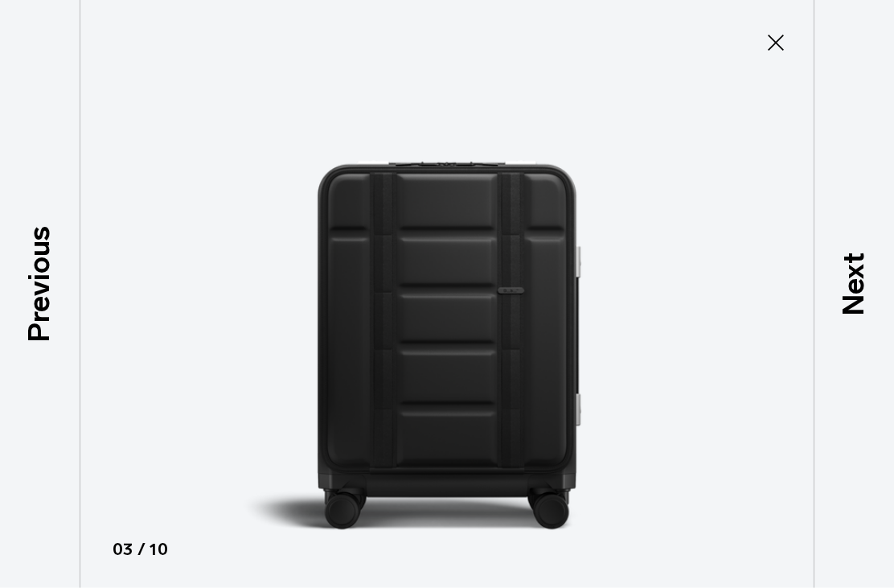
click at [522, 327] on img at bounding box center [447, 294] width 724 height 588
click at [791, 42] on button "Close" at bounding box center [776, 43] width 53 height 34
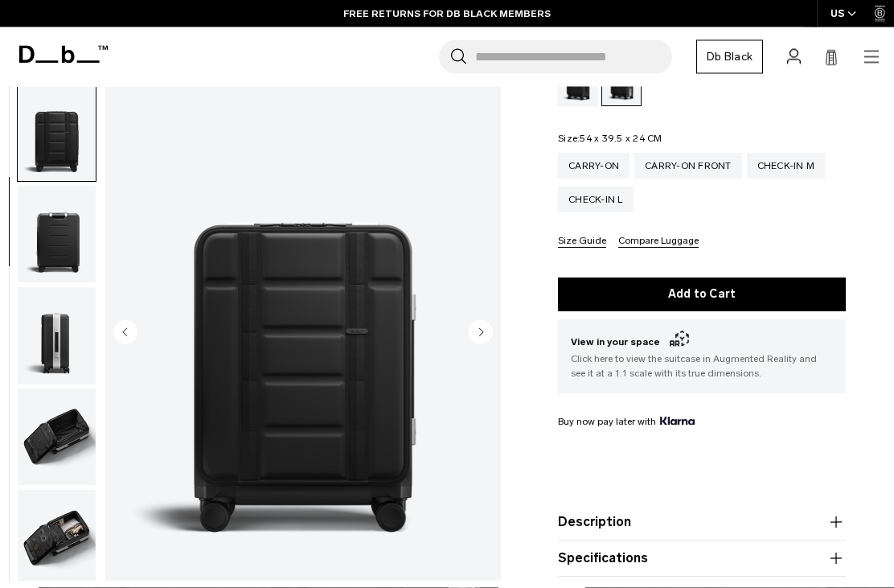
scroll to position [272, 0]
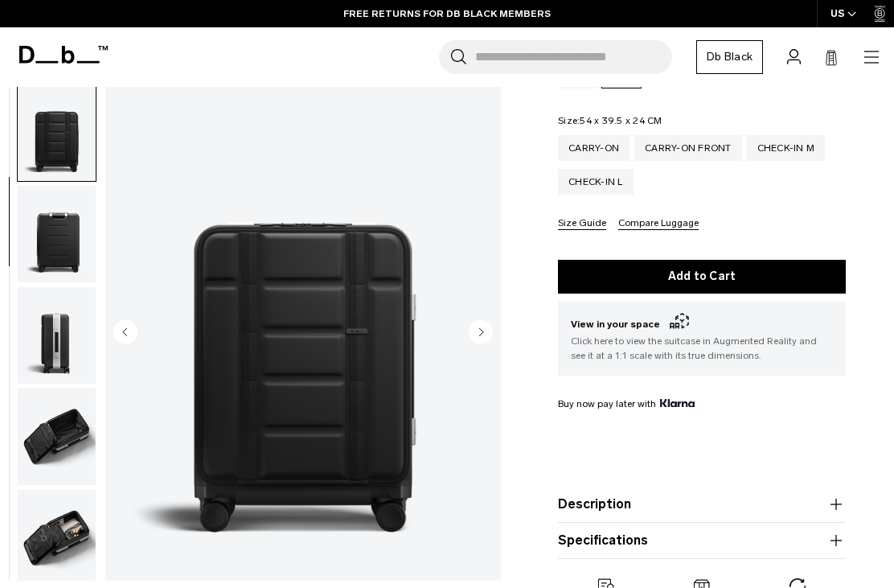
click at [495, 332] on img "3 / 10" at bounding box center [303, 334] width 396 height 494
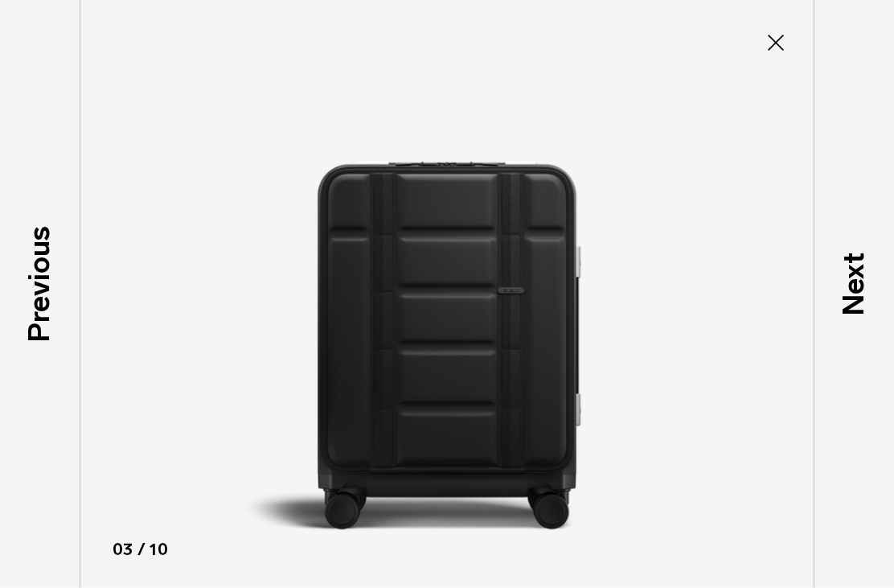
click at [495, 318] on img at bounding box center [447, 294] width 724 height 588
click at [786, 52] on icon at bounding box center [776, 43] width 26 height 26
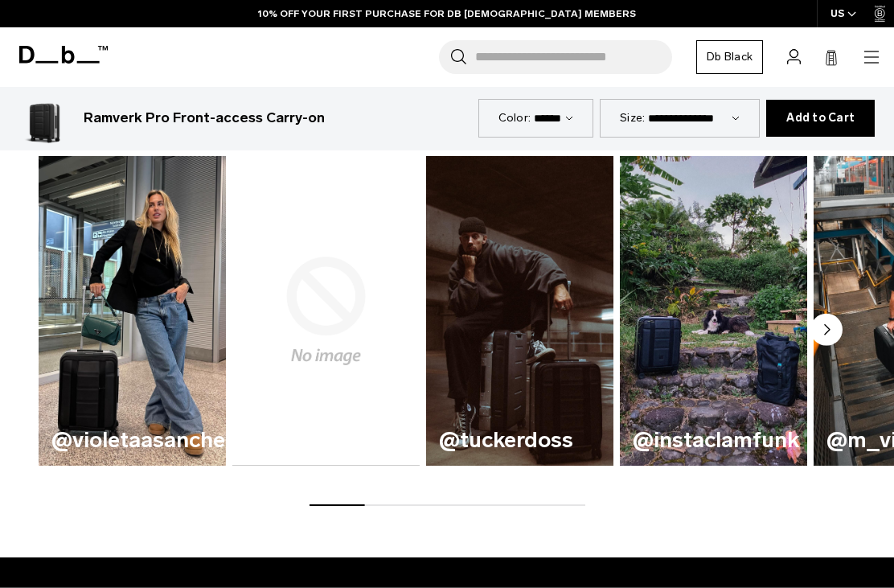
scroll to position [882, 0]
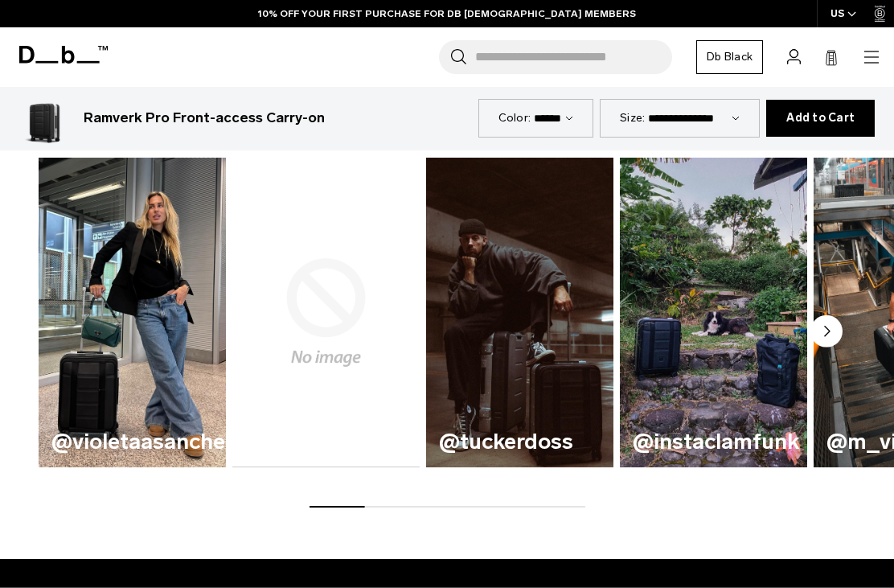
click at [832, 335] on circle "Next slide" at bounding box center [827, 330] width 32 height 32
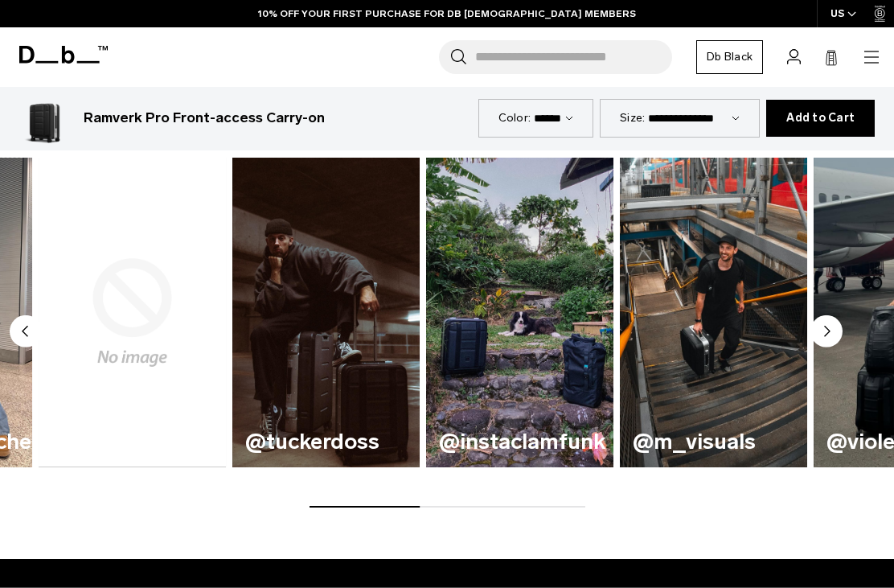
click at [836, 335] on circle "Next slide" at bounding box center [827, 330] width 32 height 32
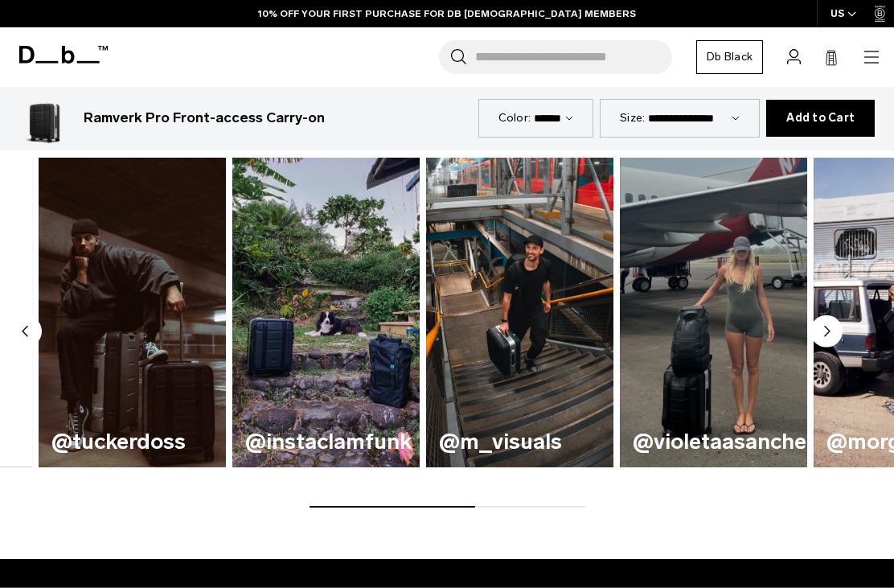
click at [834, 324] on circle "Next slide" at bounding box center [827, 330] width 32 height 32
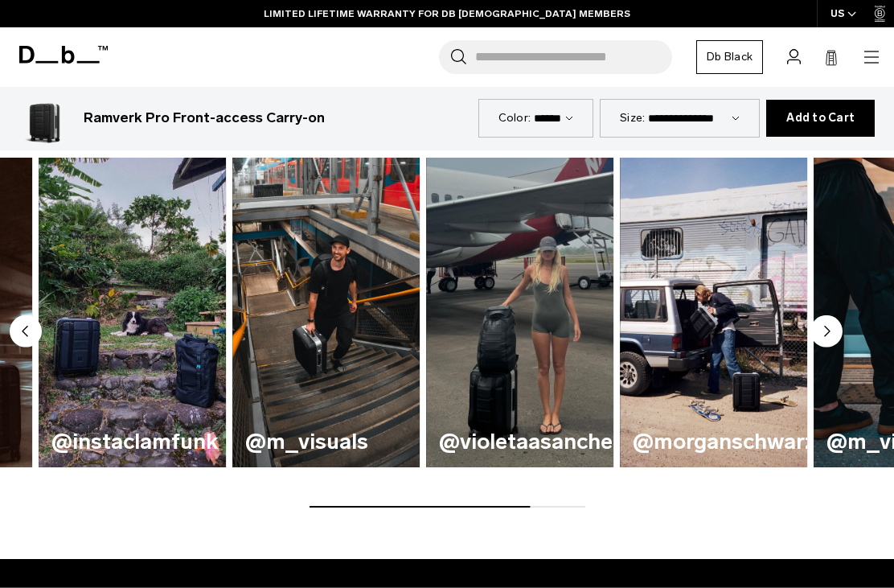
click at [843, 315] on img "8 / 8" at bounding box center [907, 312] width 187 height 309
click at [834, 339] on circle "Next slide" at bounding box center [827, 330] width 32 height 32
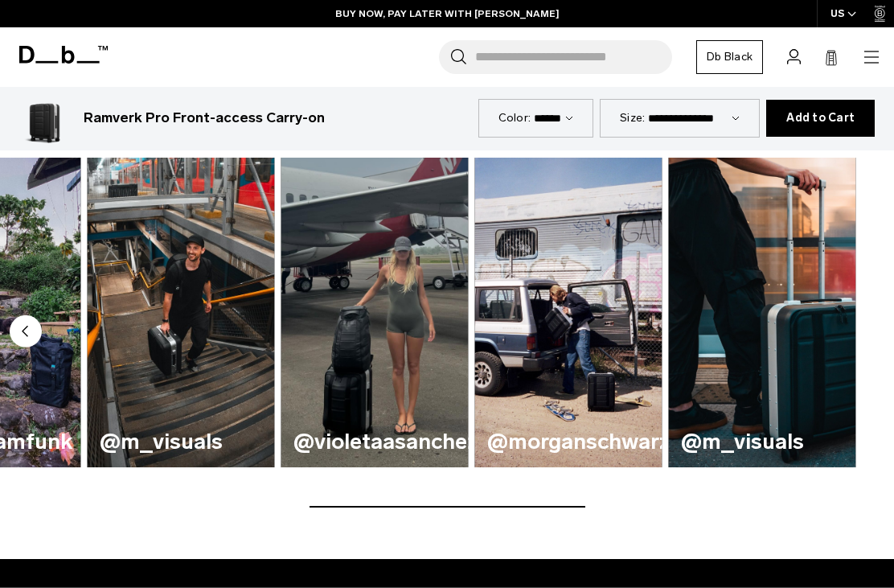
click at [837, 319] on img "8 / 8" at bounding box center [761, 312] width 187 height 309
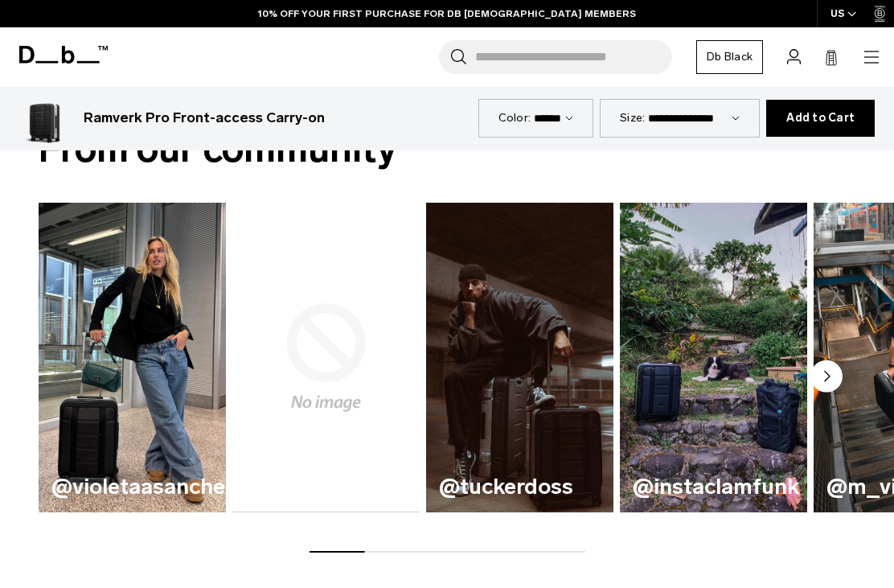
scroll to position [0, 0]
